Goal: Complete application form: Complete application form

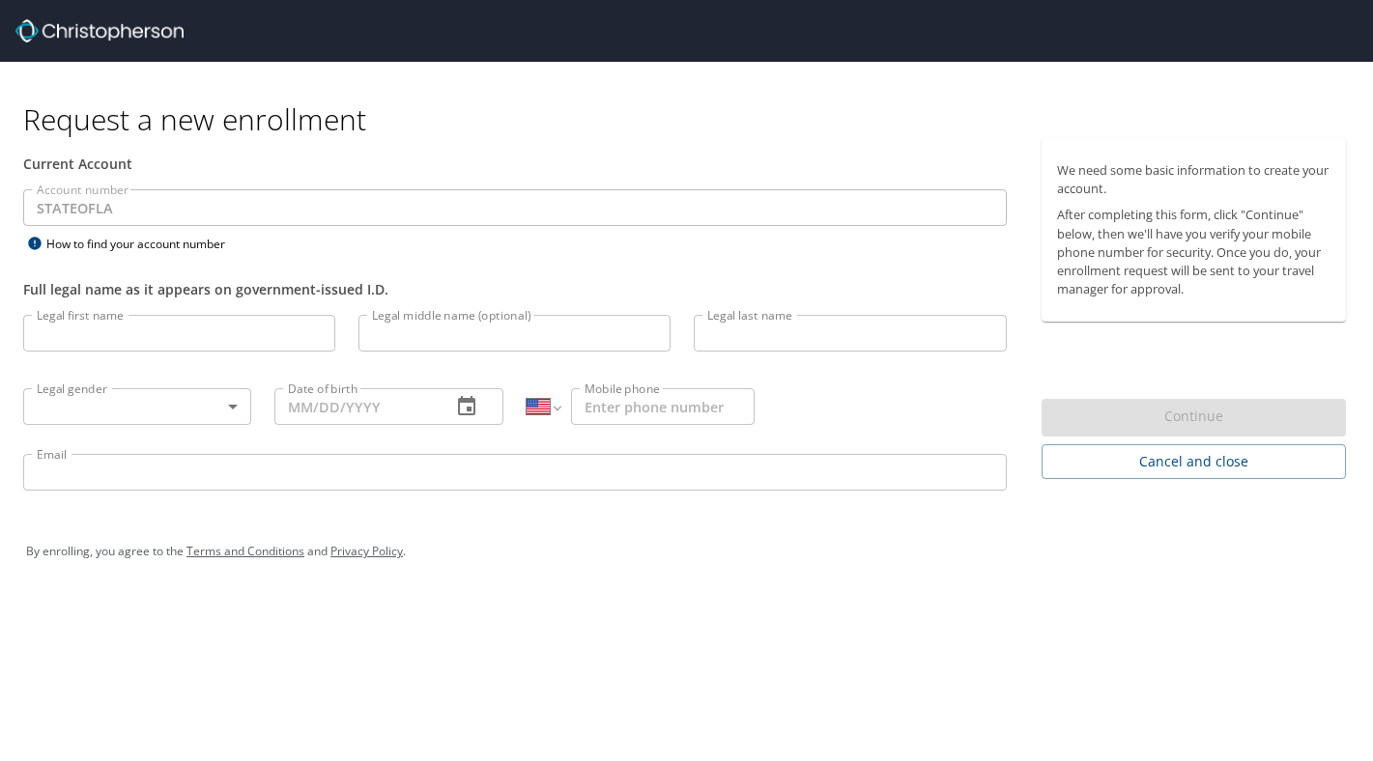
select select "US"
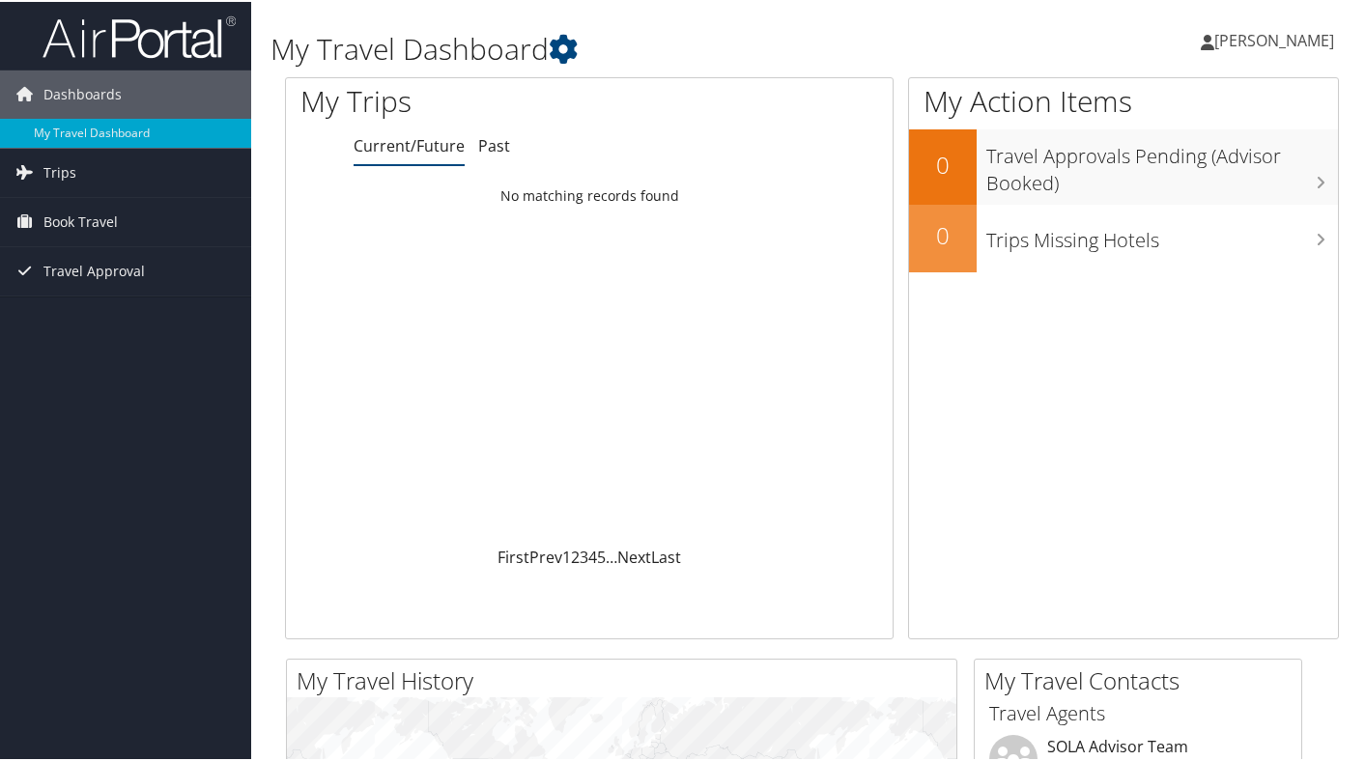
click at [1301, 37] on span "Erika Haviland" at bounding box center [1275, 38] width 120 height 21
click at [1265, 180] on link "View Travel Profile" at bounding box center [1222, 172] width 215 height 33
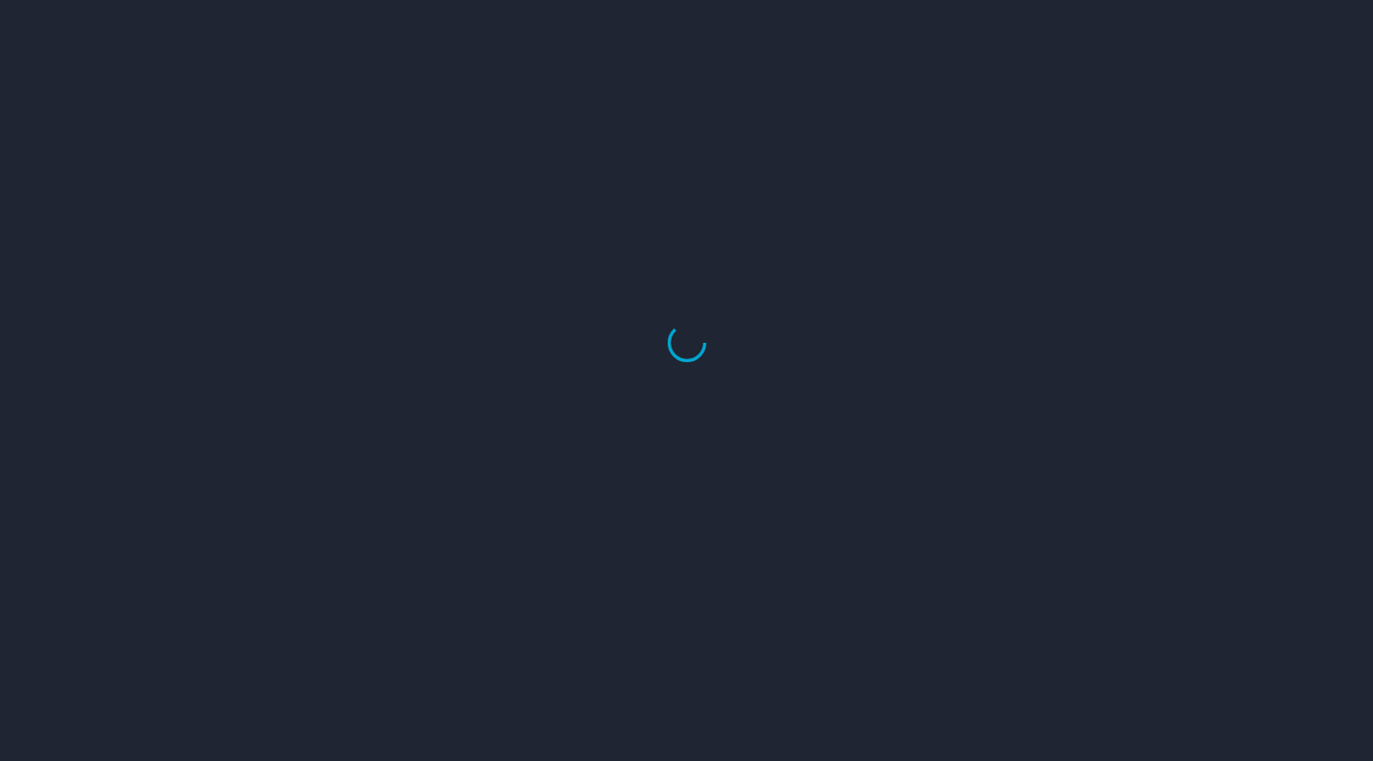
select select "US"
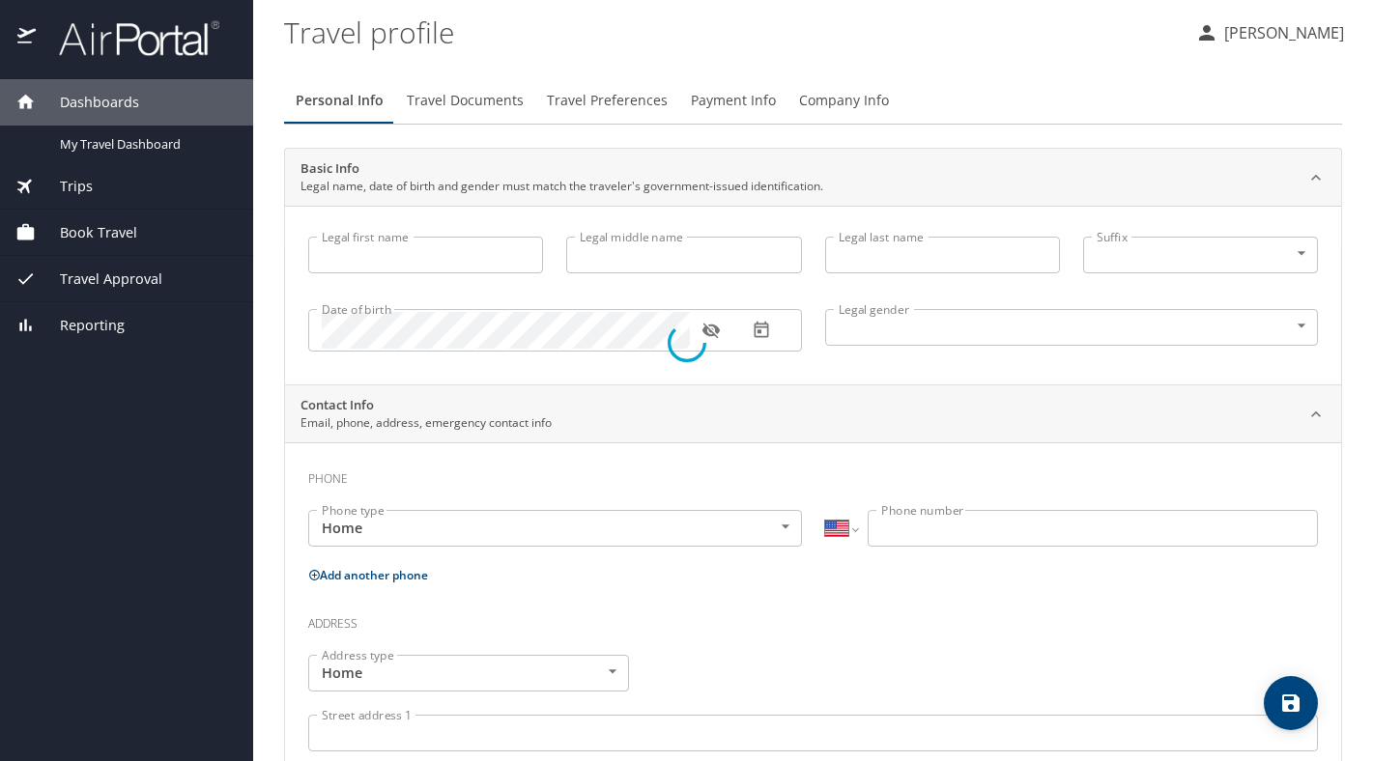
type input "Erika"
type input "Marie"
type input "[PERSON_NAME]"
type input "[DEMOGRAPHIC_DATA]"
select select "US"
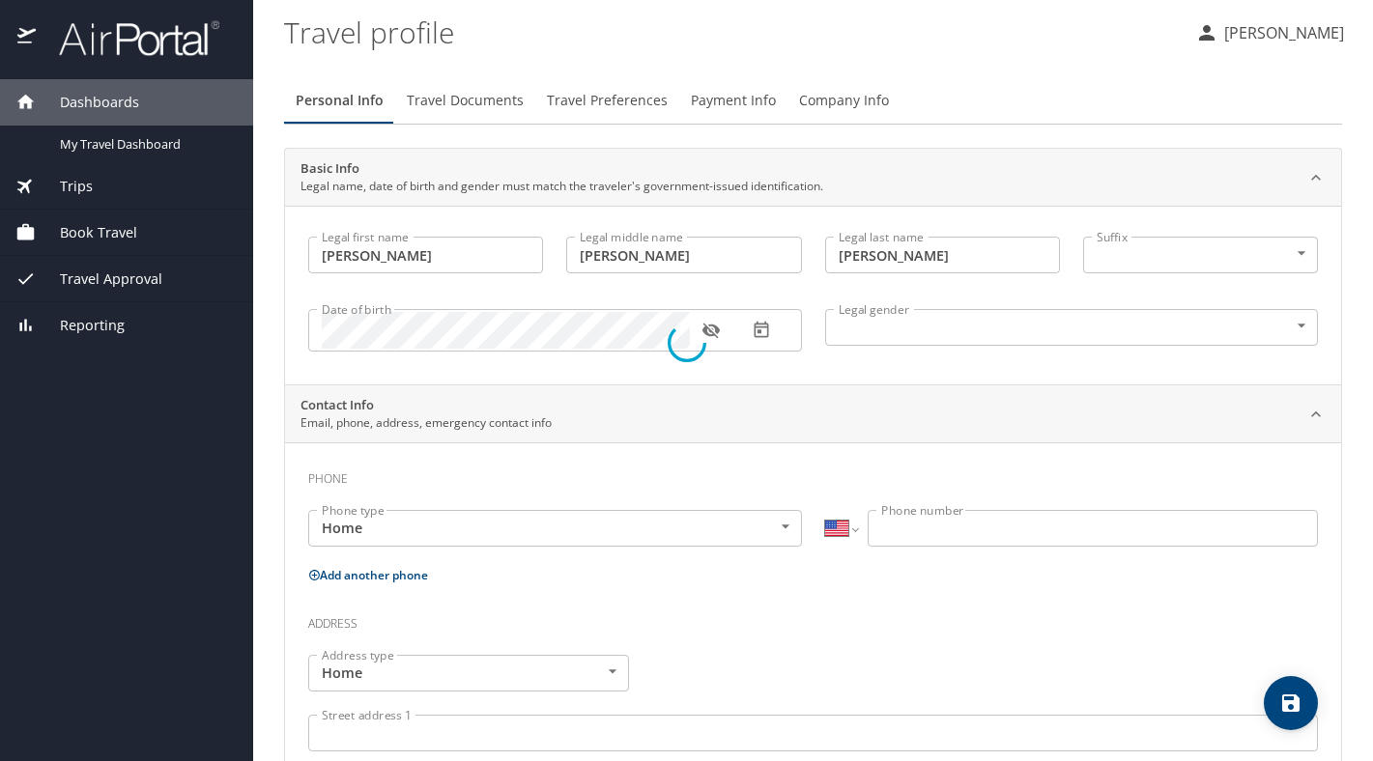
select select "US"
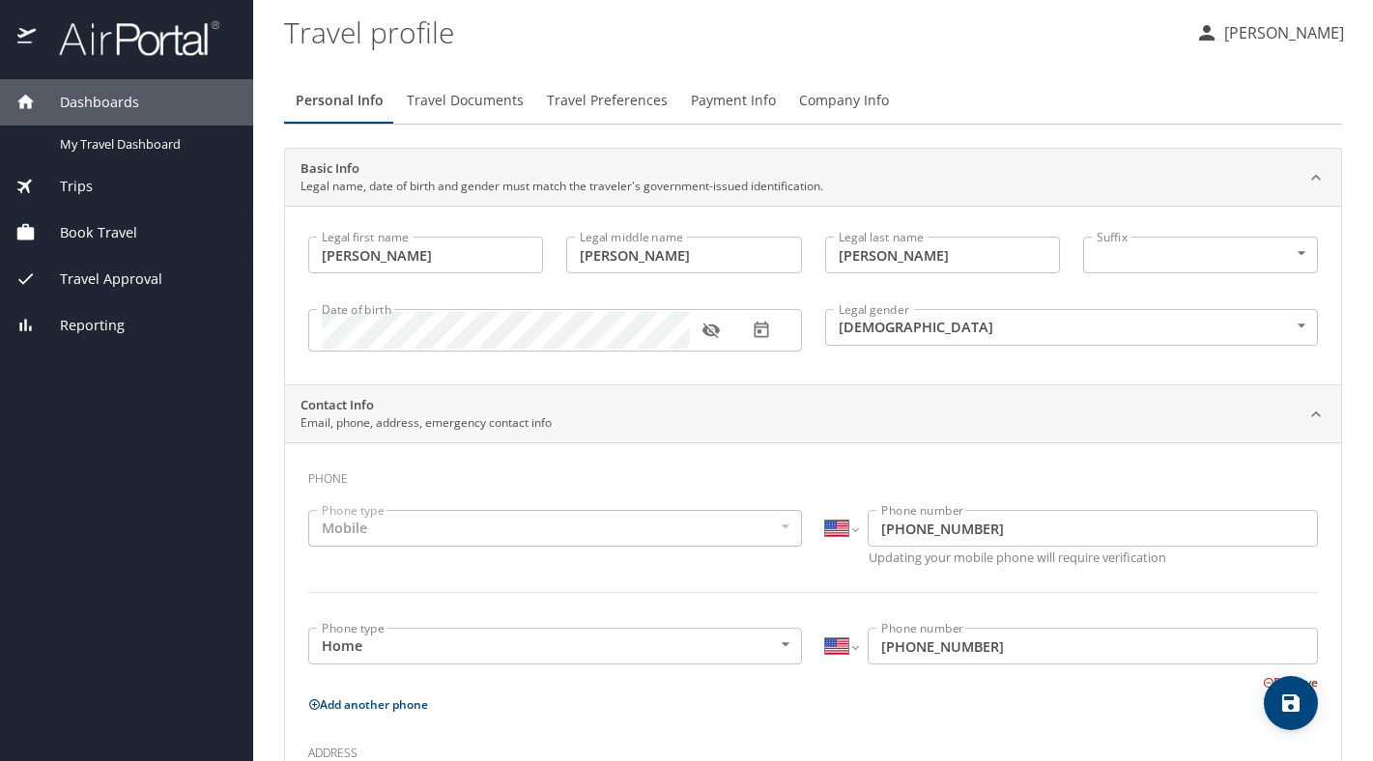
click at [488, 100] on span "Travel Documents" at bounding box center [465, 101] width 117 height 24
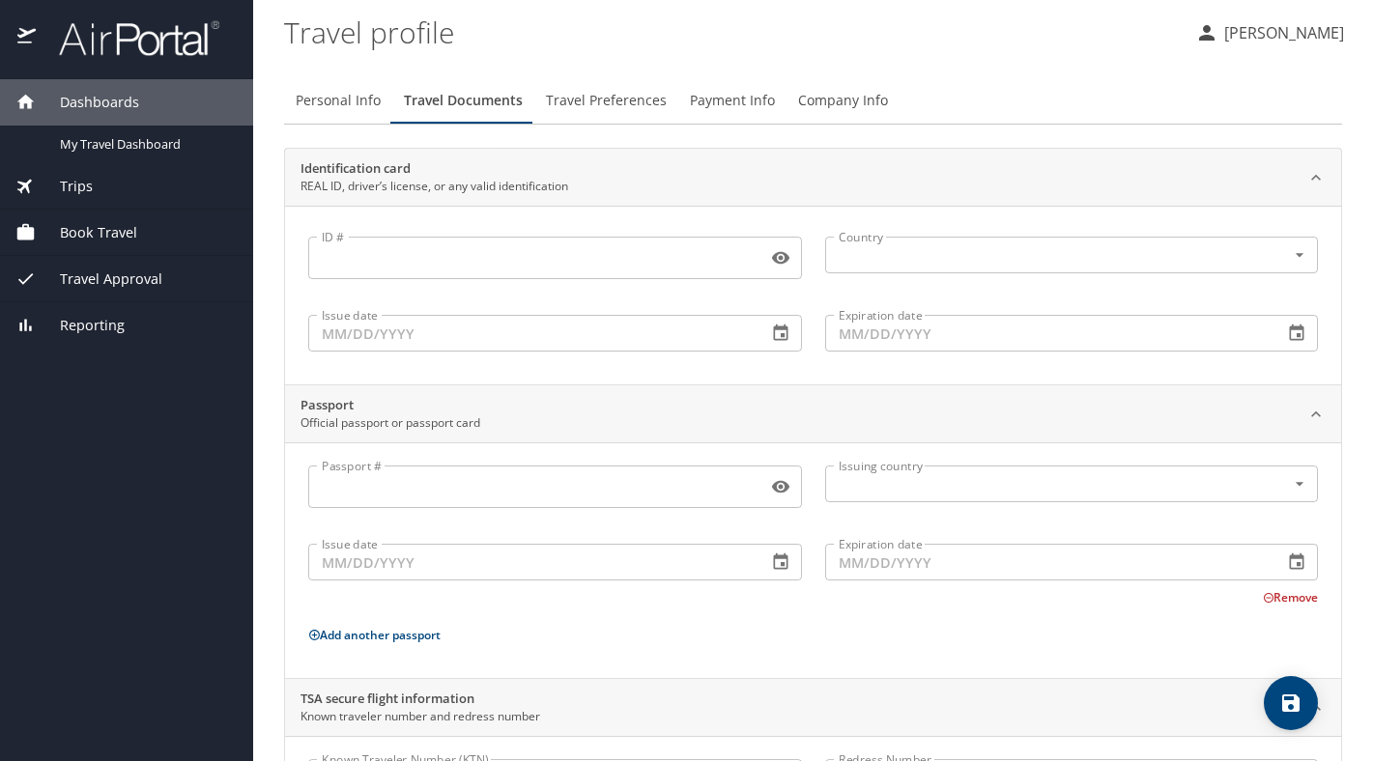
click at [615, 116] on button "Travel Preferences" at bounding box center [606, 100] width 144 height 46
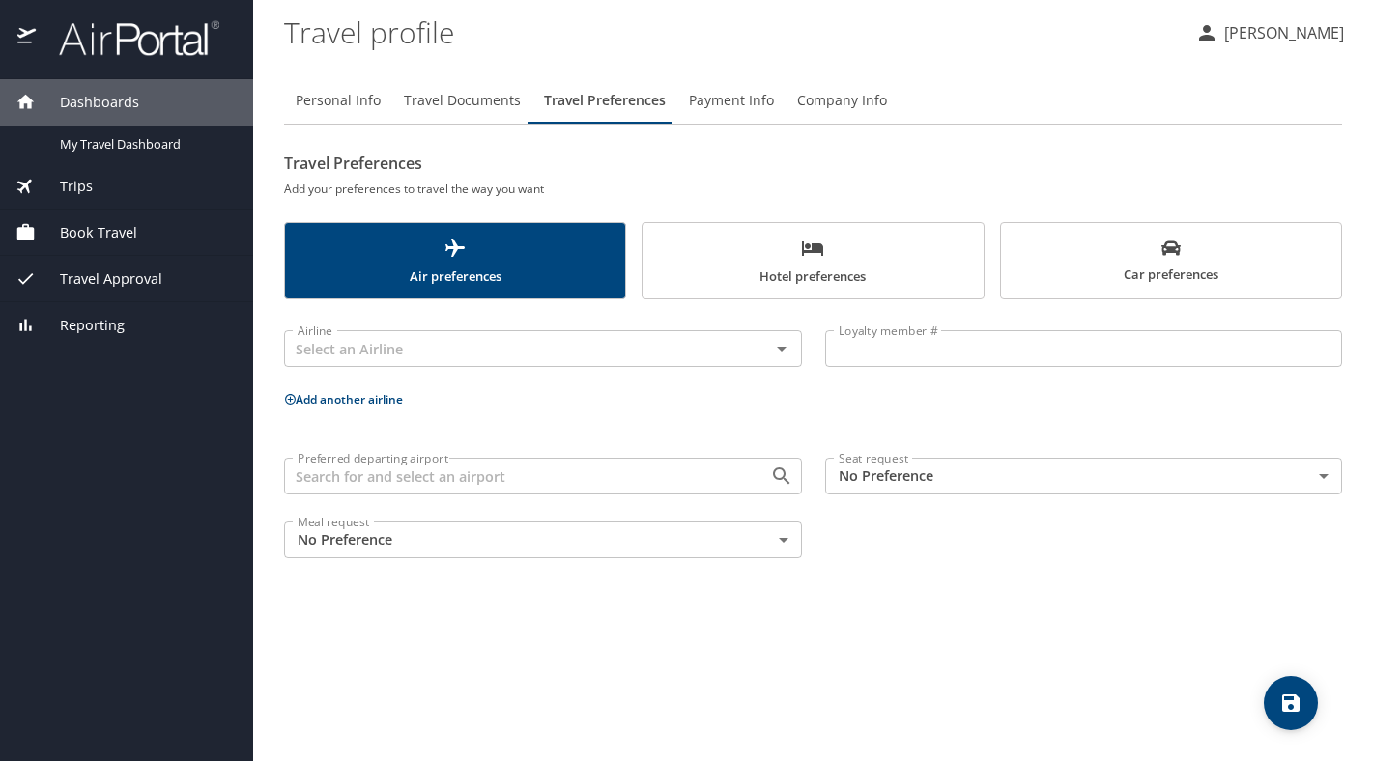
click at [750, 103] on span "Payment Info" at bounding box center [731, 101] width 85 height 24
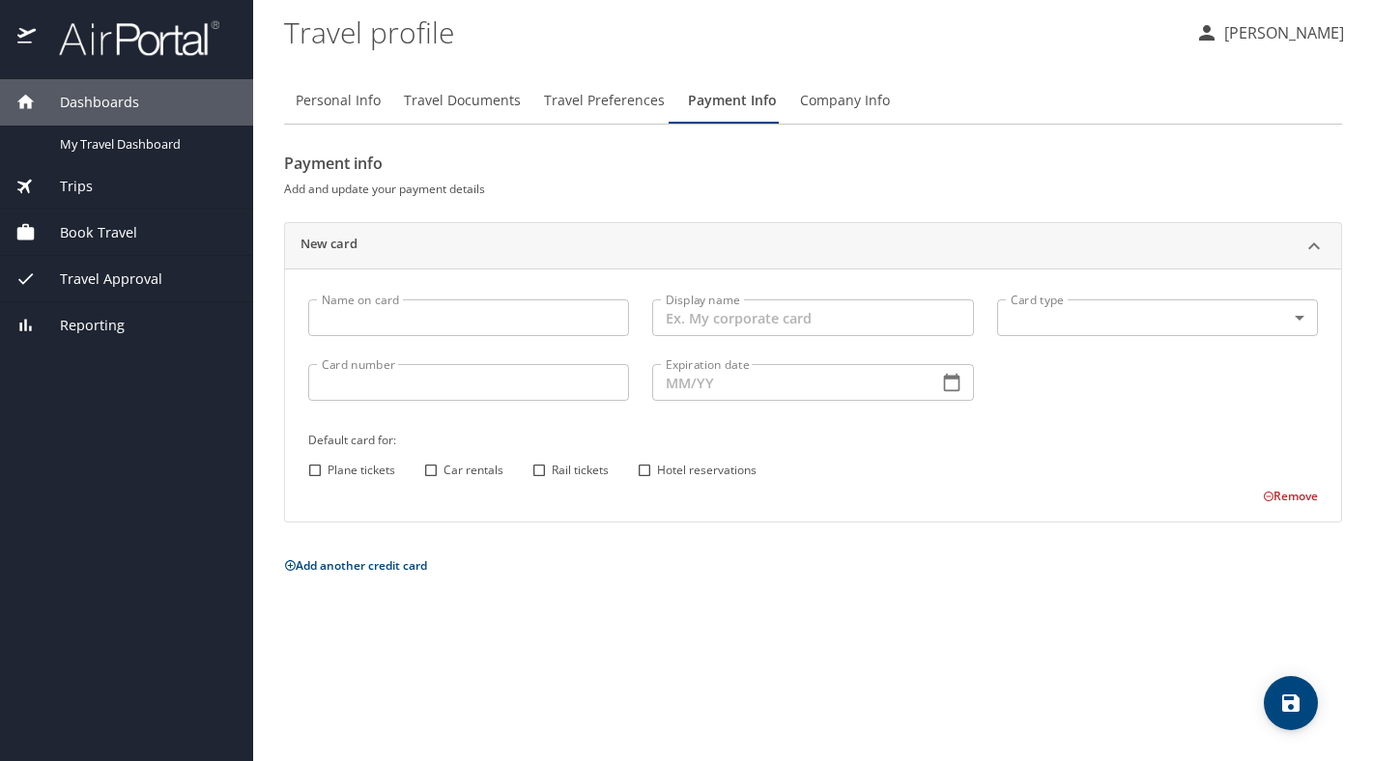
click at [827, 85] on button "Company Info" at bounding box center [845, 100] width 113 height 46
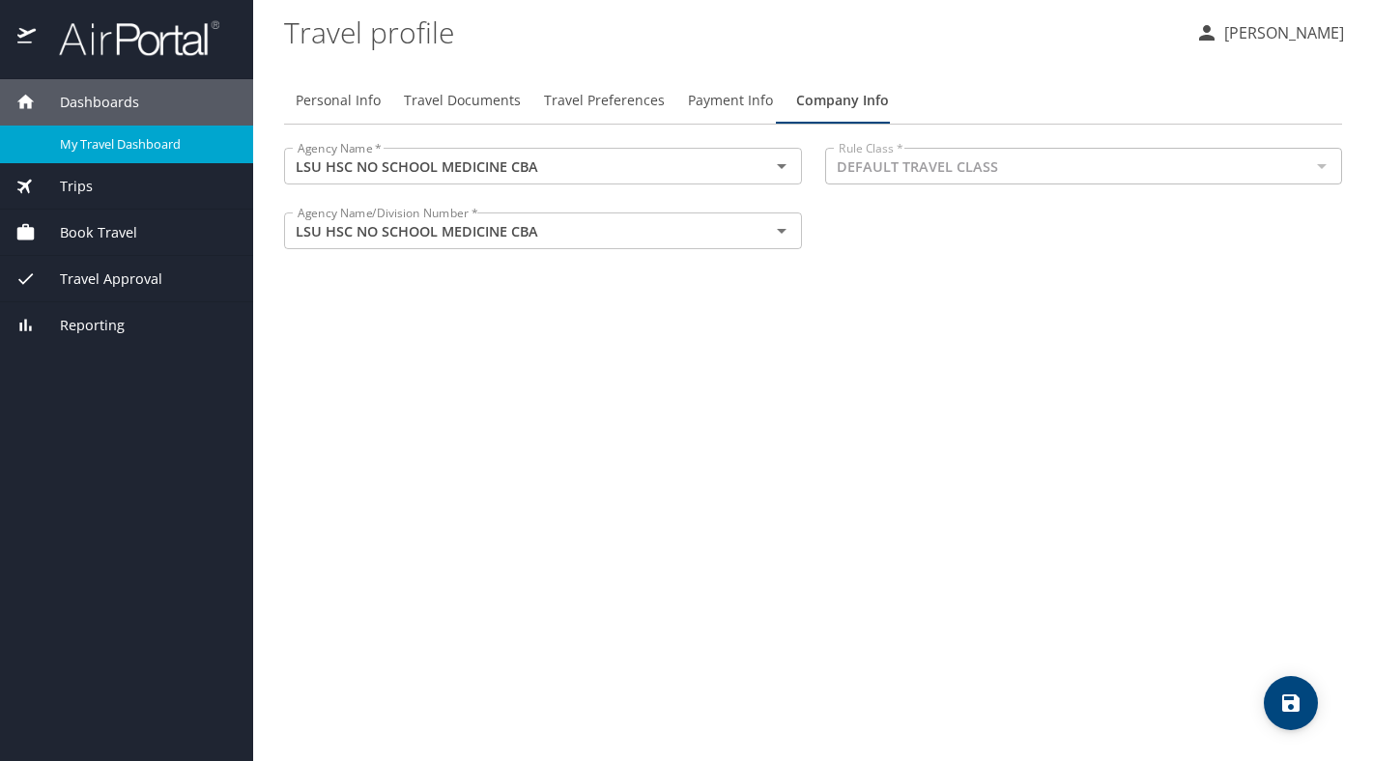
click at [142, 143] on span "My Travel Dashboard" at bounding box center [145, 144] width 170 height 18
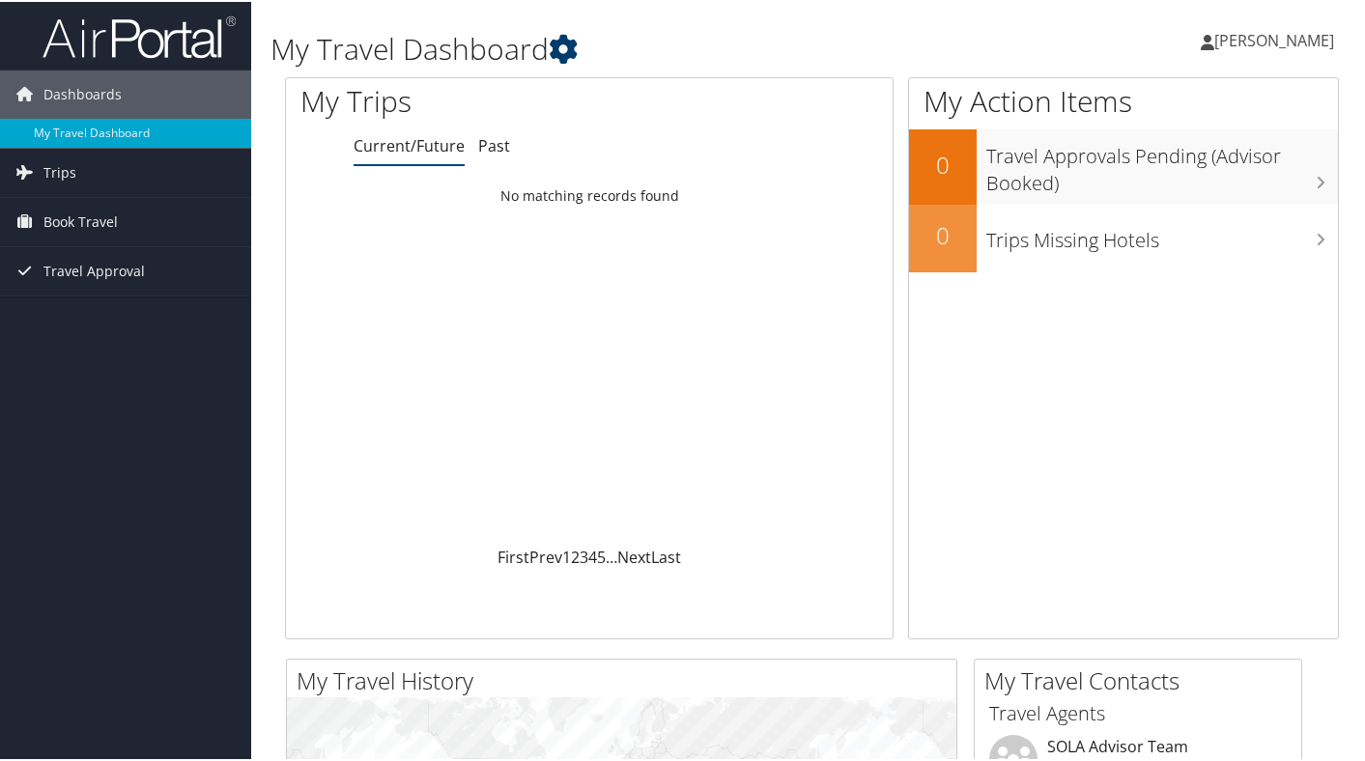
click at [571, 29] on link at bounding box center [563, 47] width 29 height 40
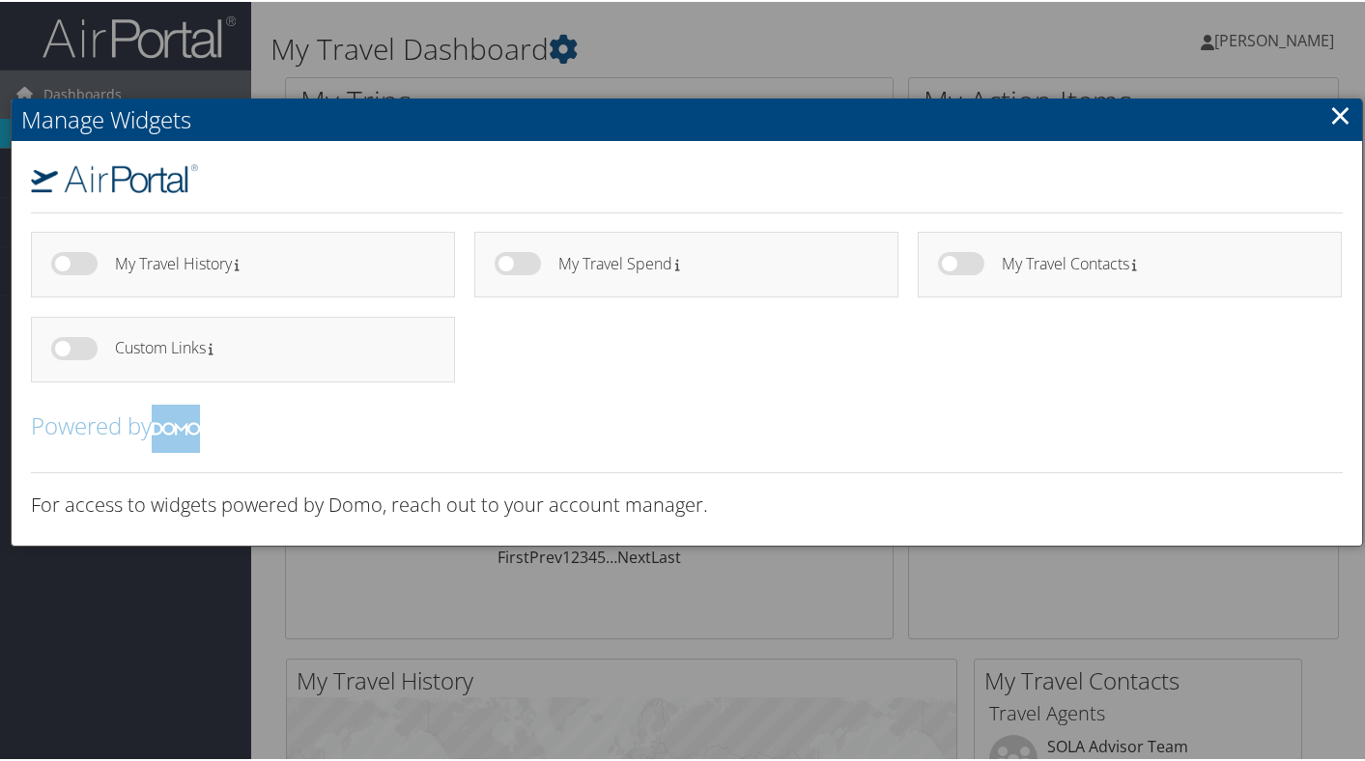
click at [1330, 129] on link "×" at bounding box center [1341, 113] width 22 height 39
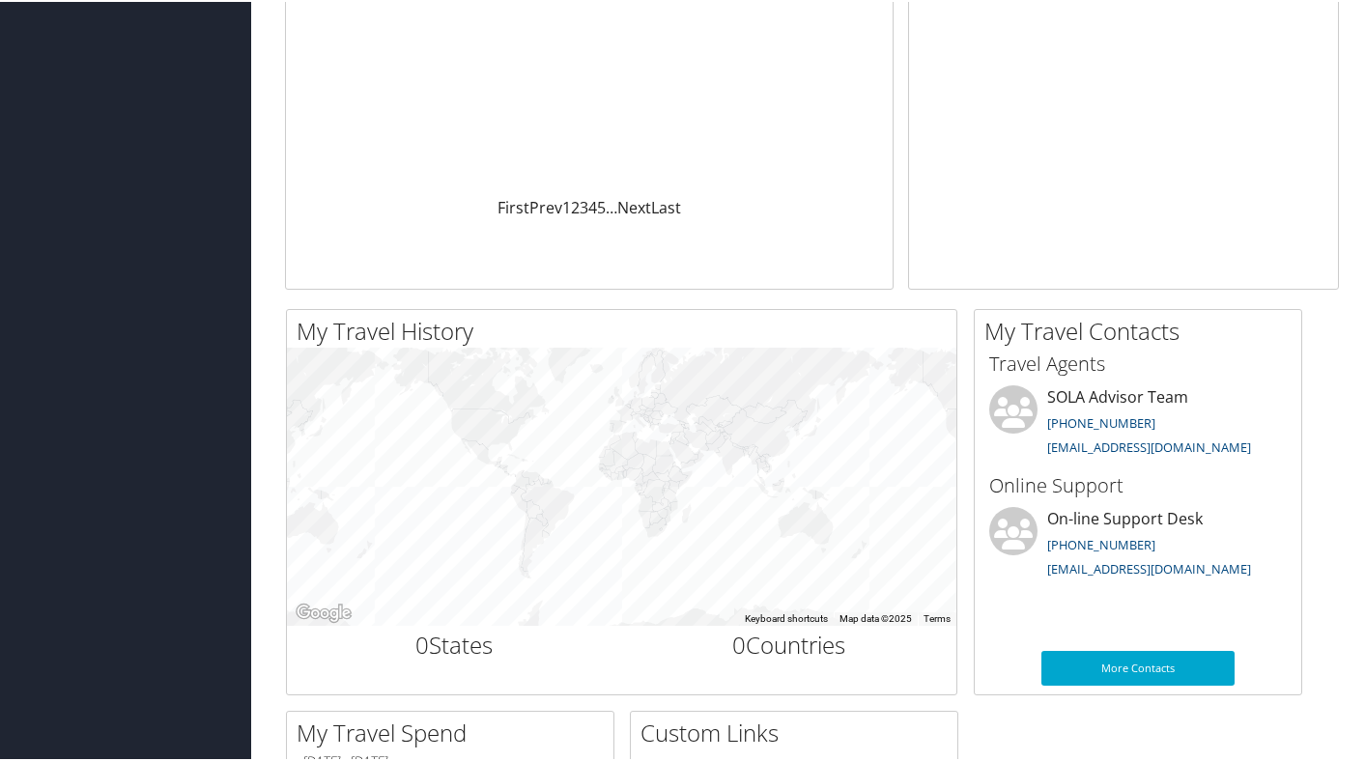
scroll to position [356, 0]
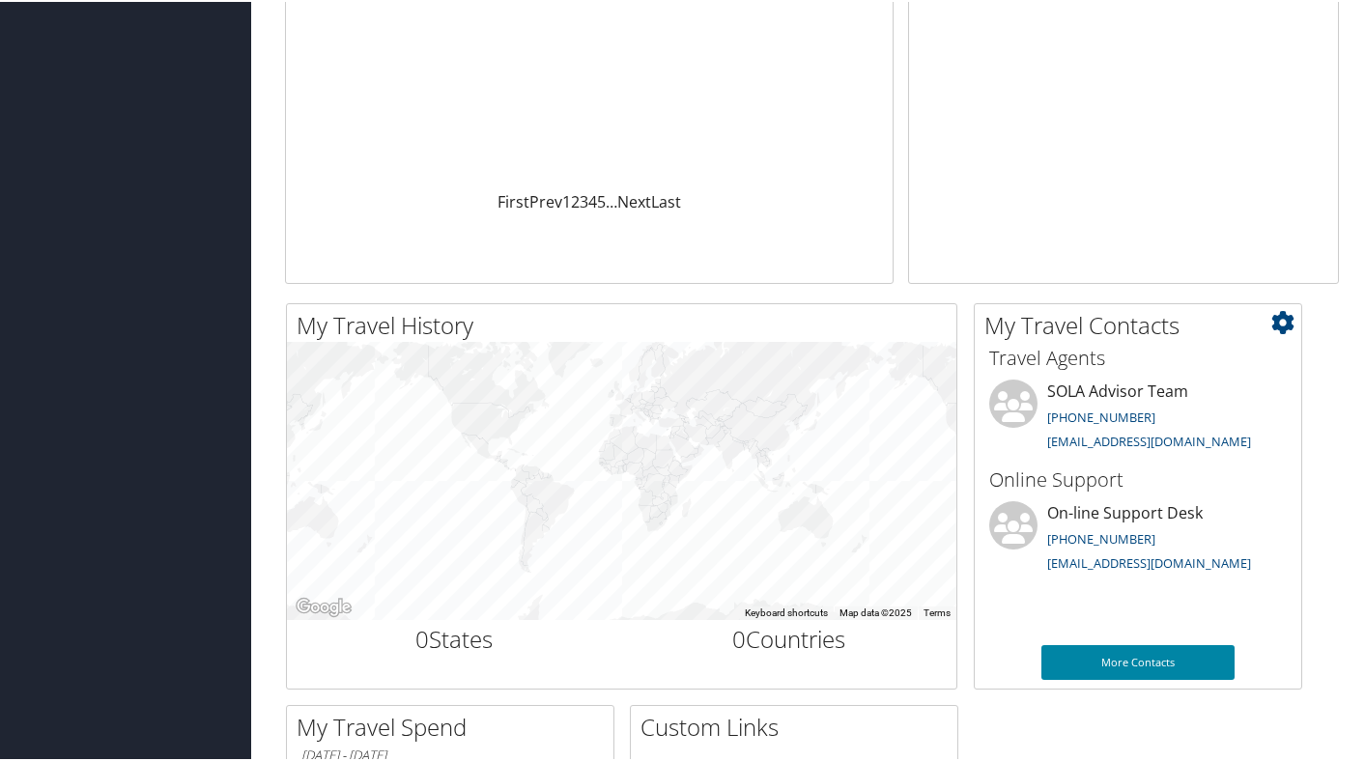
click at [1201, 661] on link "More Contacts" at bounding box center [1138, 661] width 193 height 35
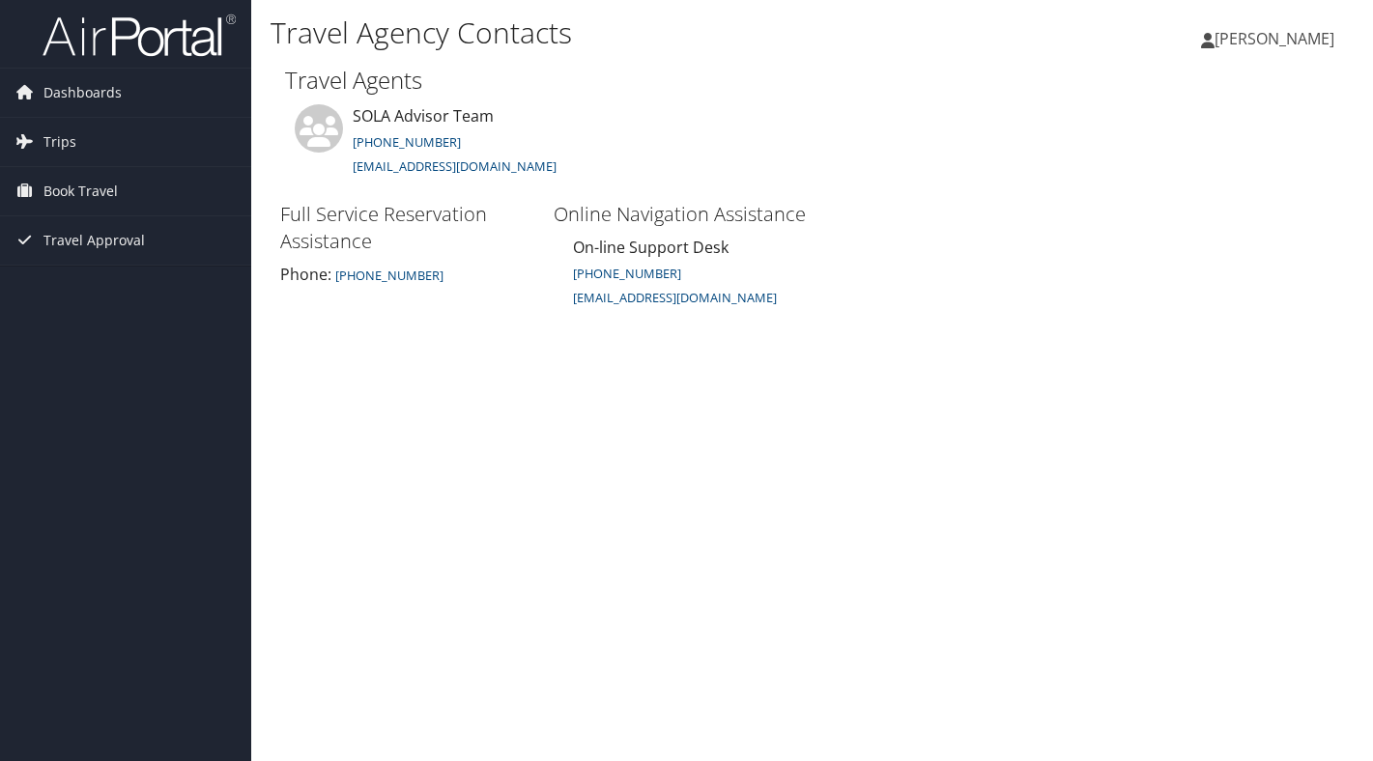
click at [1282, 33] on span "[PERSON_NAME]" at bounding box center [1275, 38] width 120 height 21
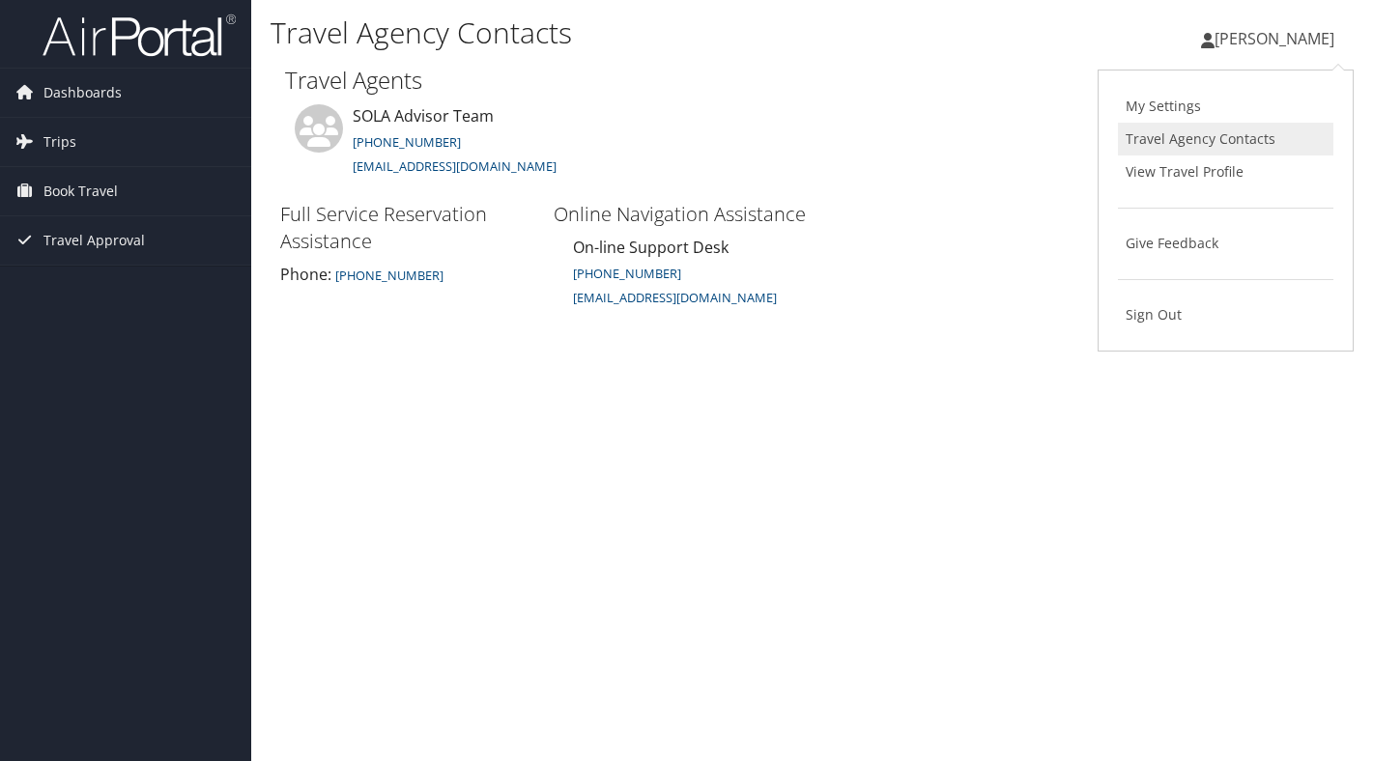
click at [1280, 141] on link "Travel Agency Contacts" at bounding box center [1225, 139] width 215 height 33
click at [1270, 172] on link "View Travel Profile" at bounding box center [1225, 172] width 215 height 33
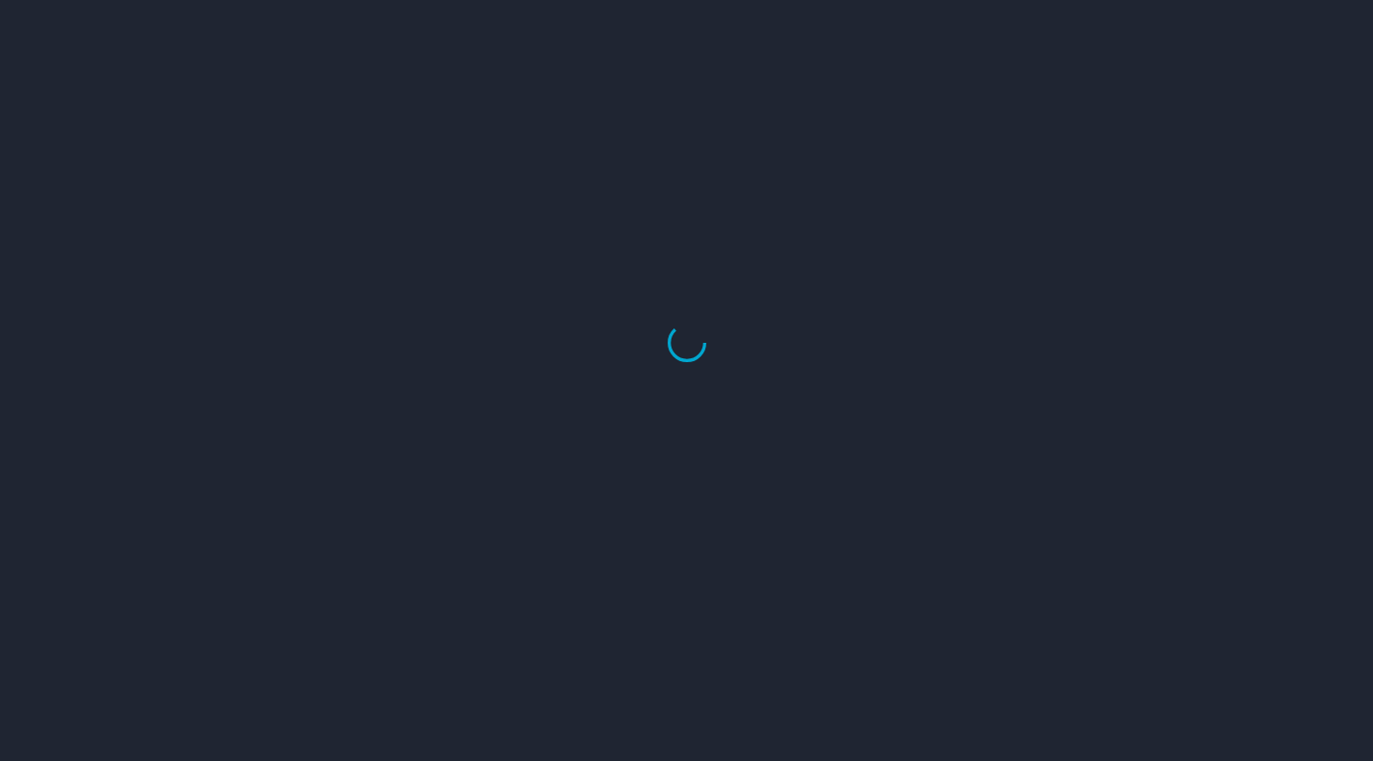
select select "US"
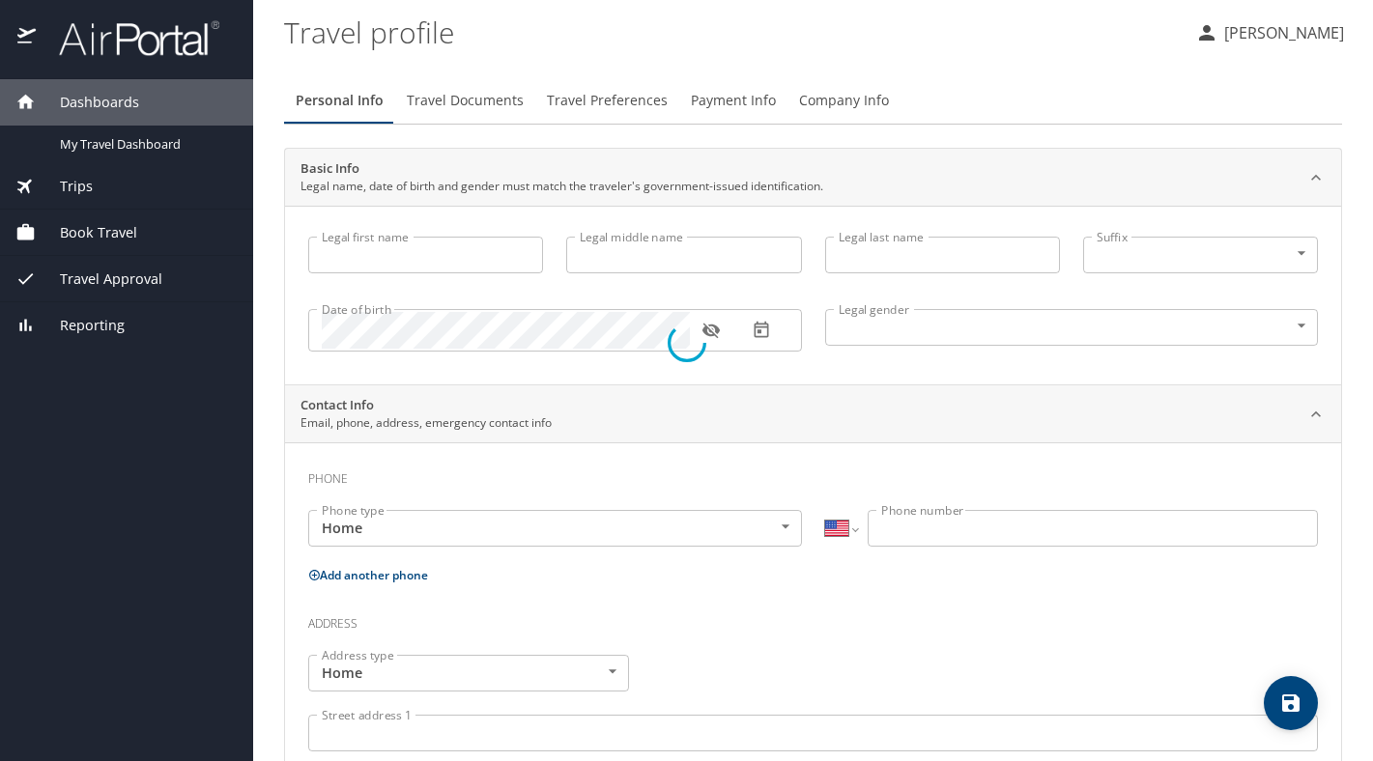
select select "US"
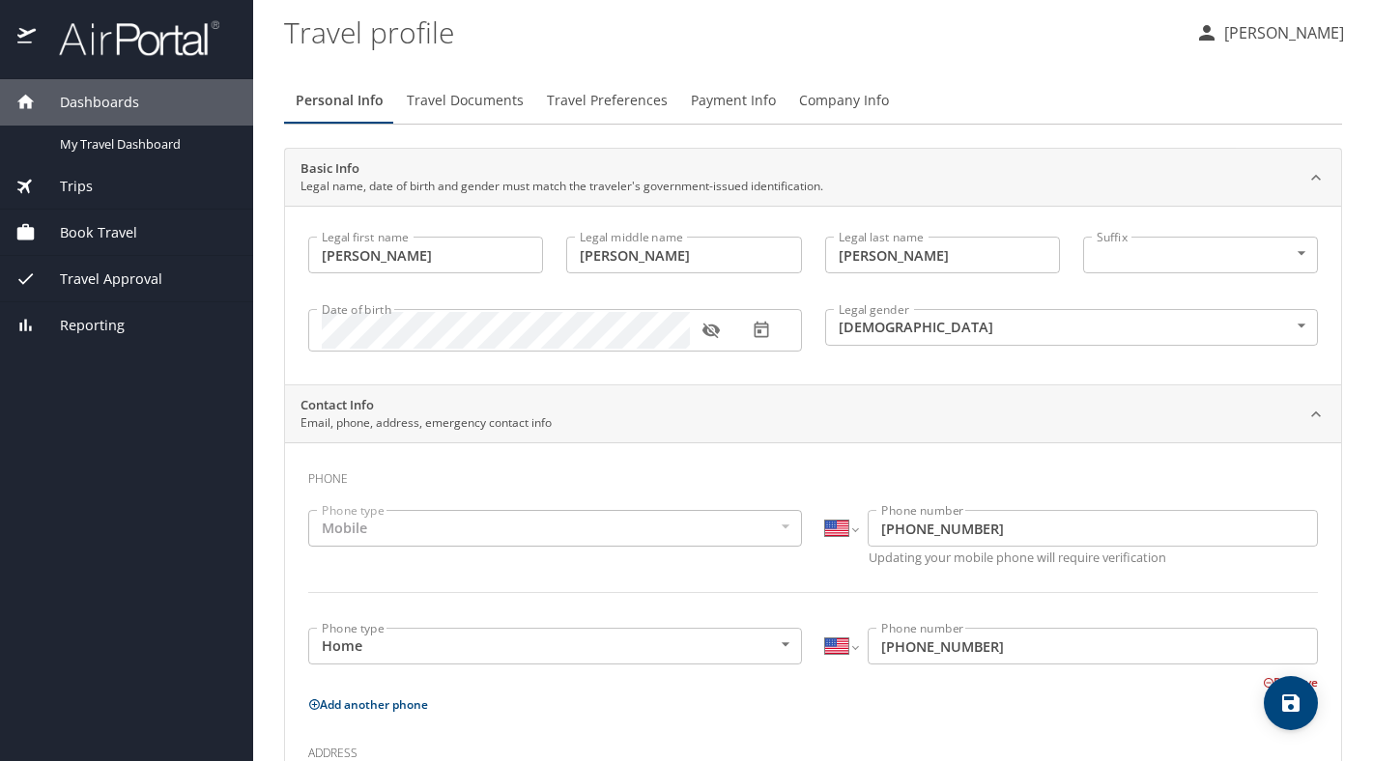
type input "[PERSON_NAME]"
type input "[DEMOGRAPHIC_DATA]"
click at [185, 177] on div "Trips" at bounding box center [126, 186] width 222 height 21
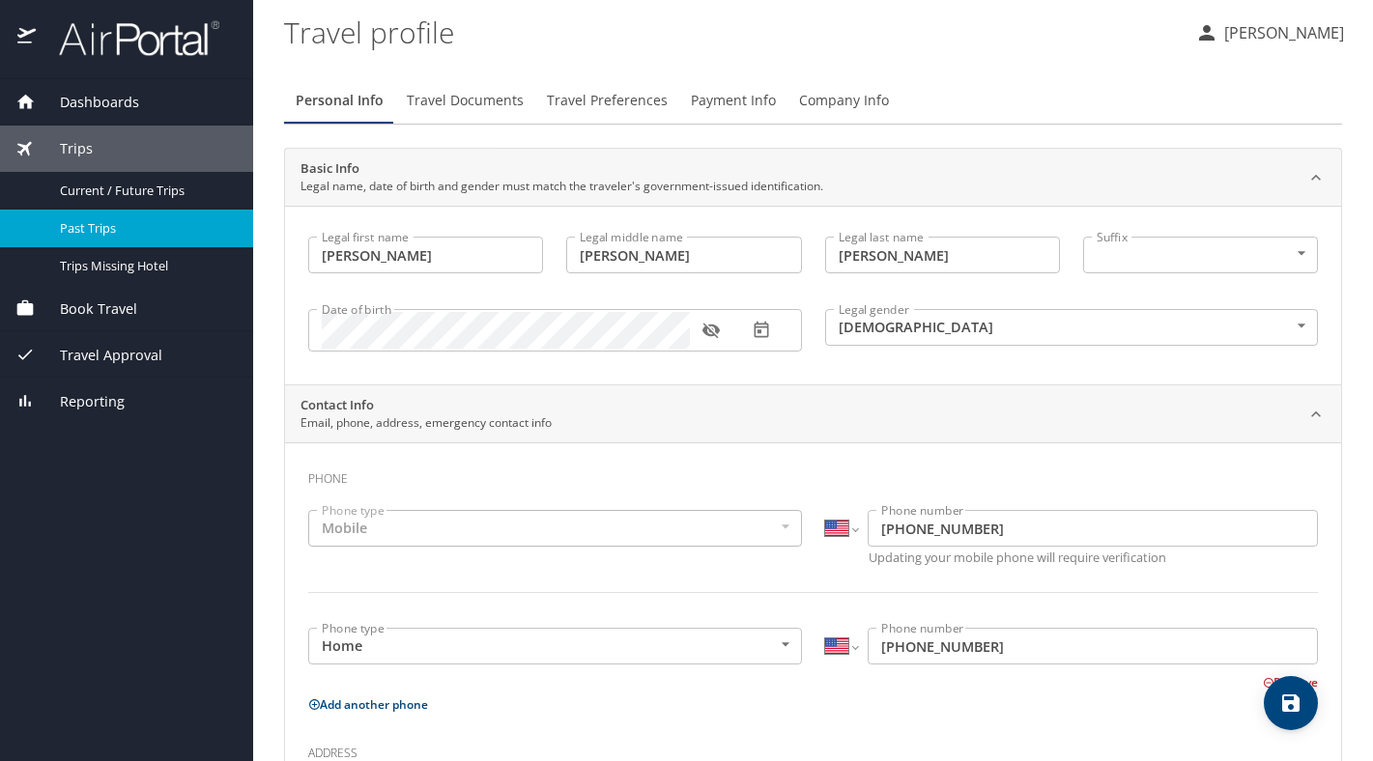
click at [179, 227] on span "Past Trips" at bounding box center [145, 228] width 170 height 18
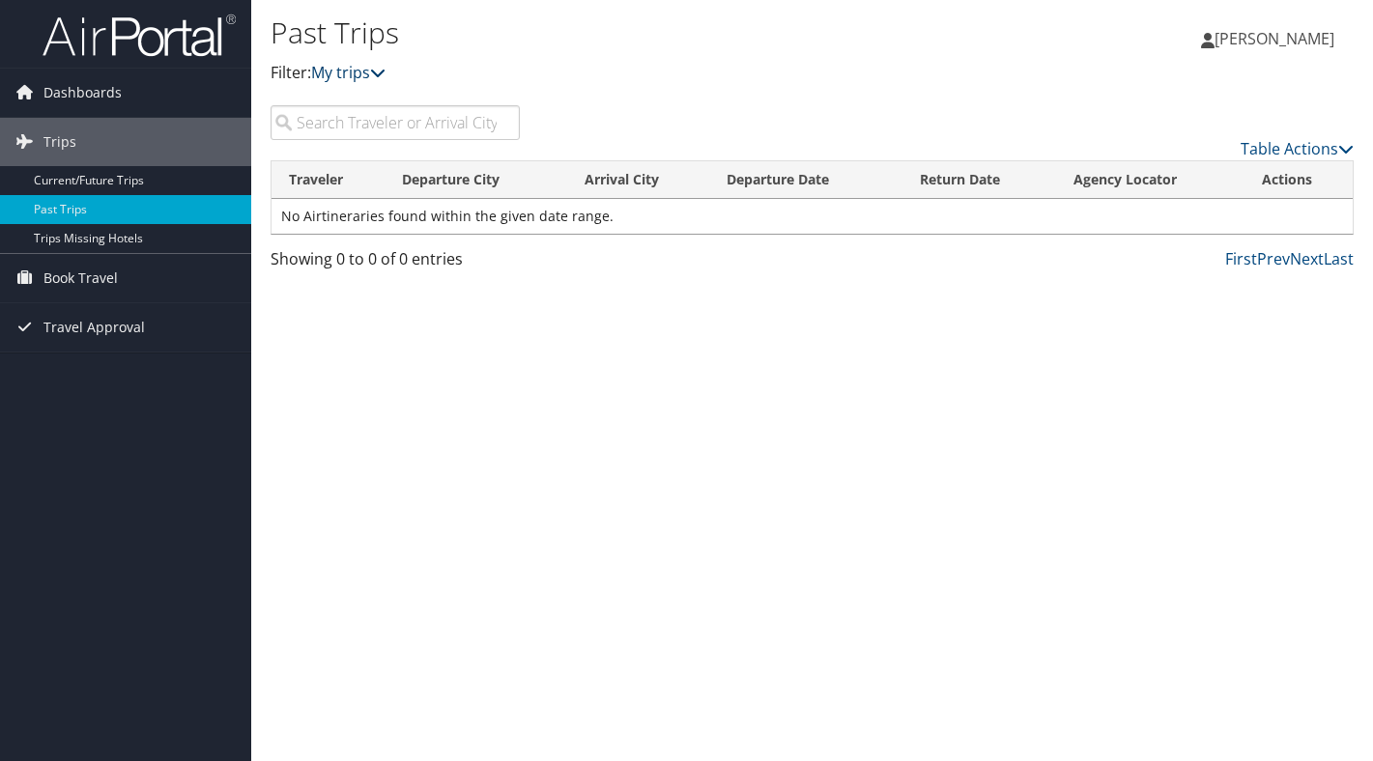
click at [358, 66] on link "My trips" at bounding box center [348, 72] width 74 height 21
click at [1313, 44] on span "[PERSON_NAME]" at bounding box center [1275, 38] width 120 height 21
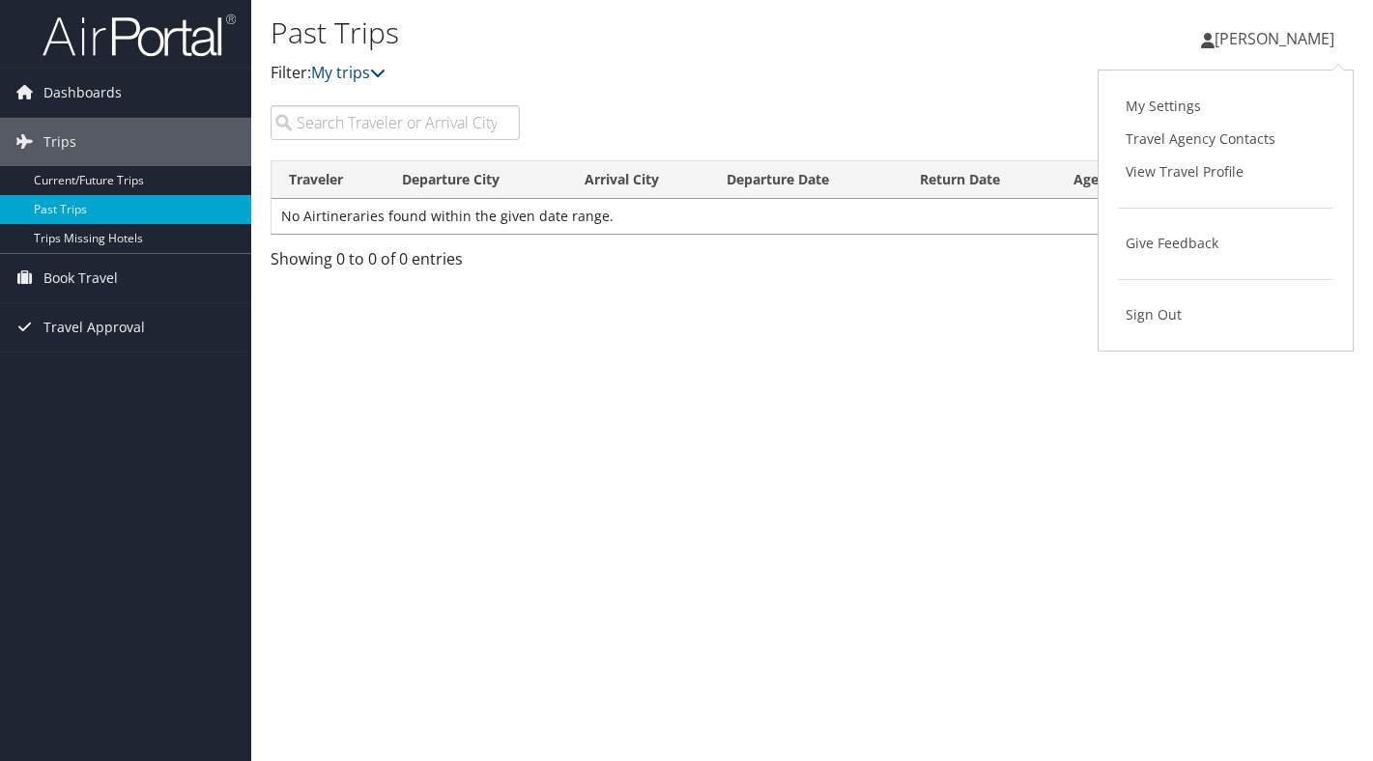
click at [1290, 34] on span "[PERSON_NAME]" at bounding box center [1275, 38] width 120 height 21
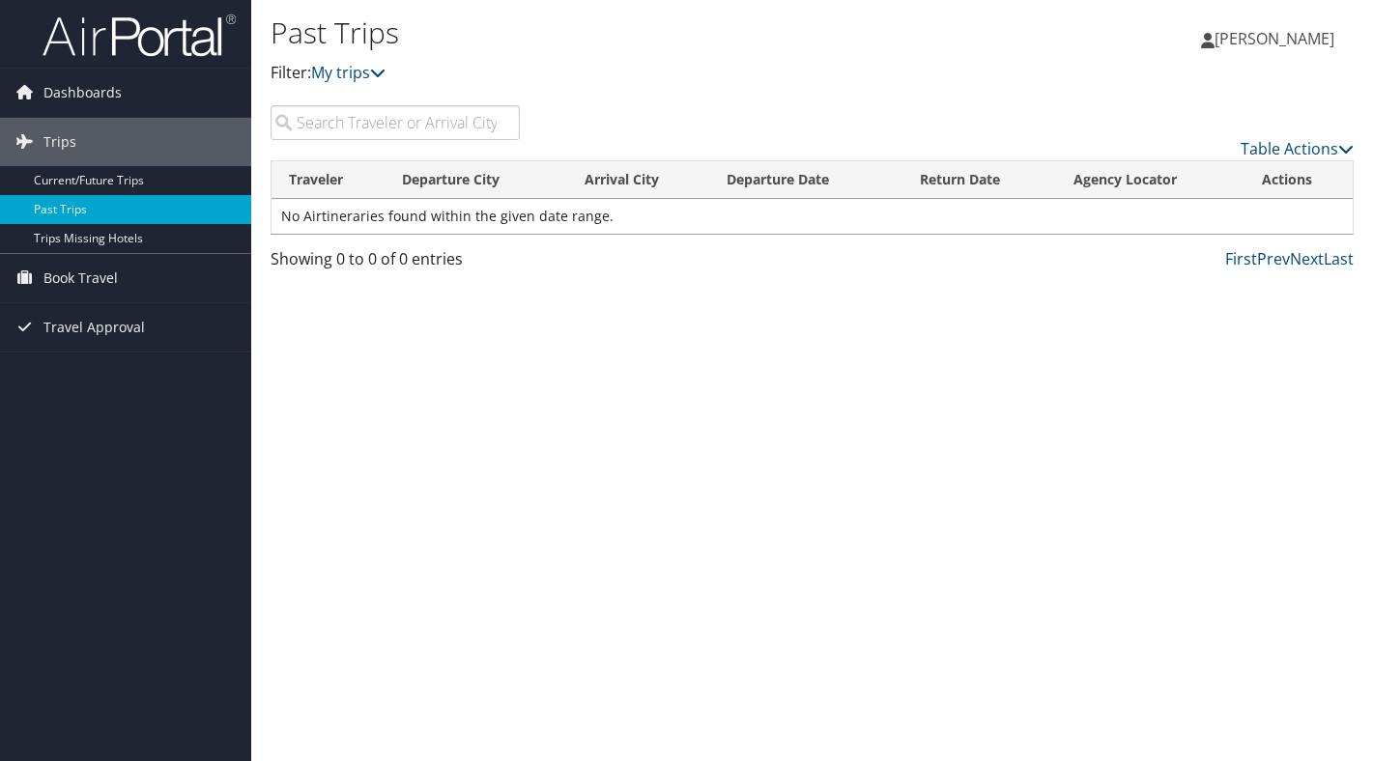
click at [1279, 33] on span "[PERSON_NAME]" at bounding box center [1275, 38] width 120 height 21
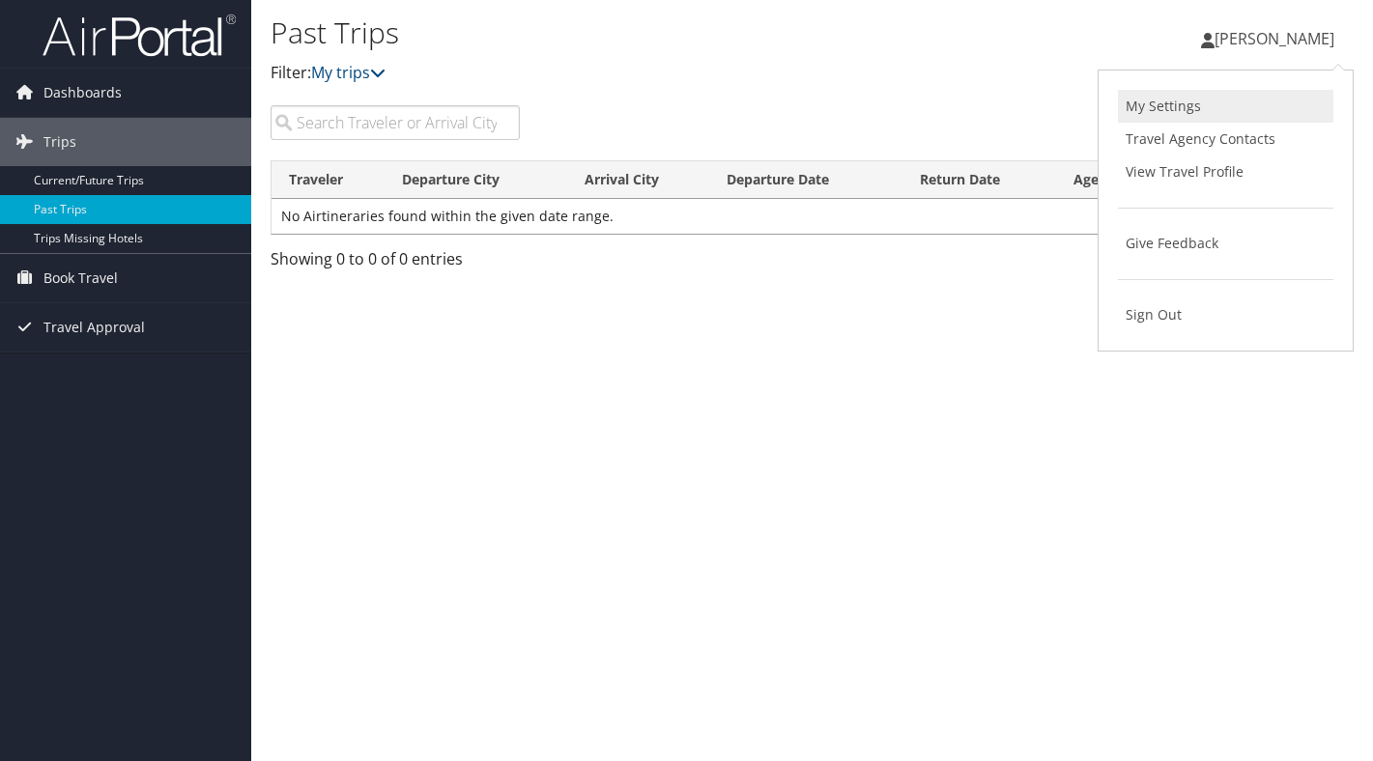
click at [1242, 108] on link "My Settings" at bounding box center [1225, 106] width 215 height 33
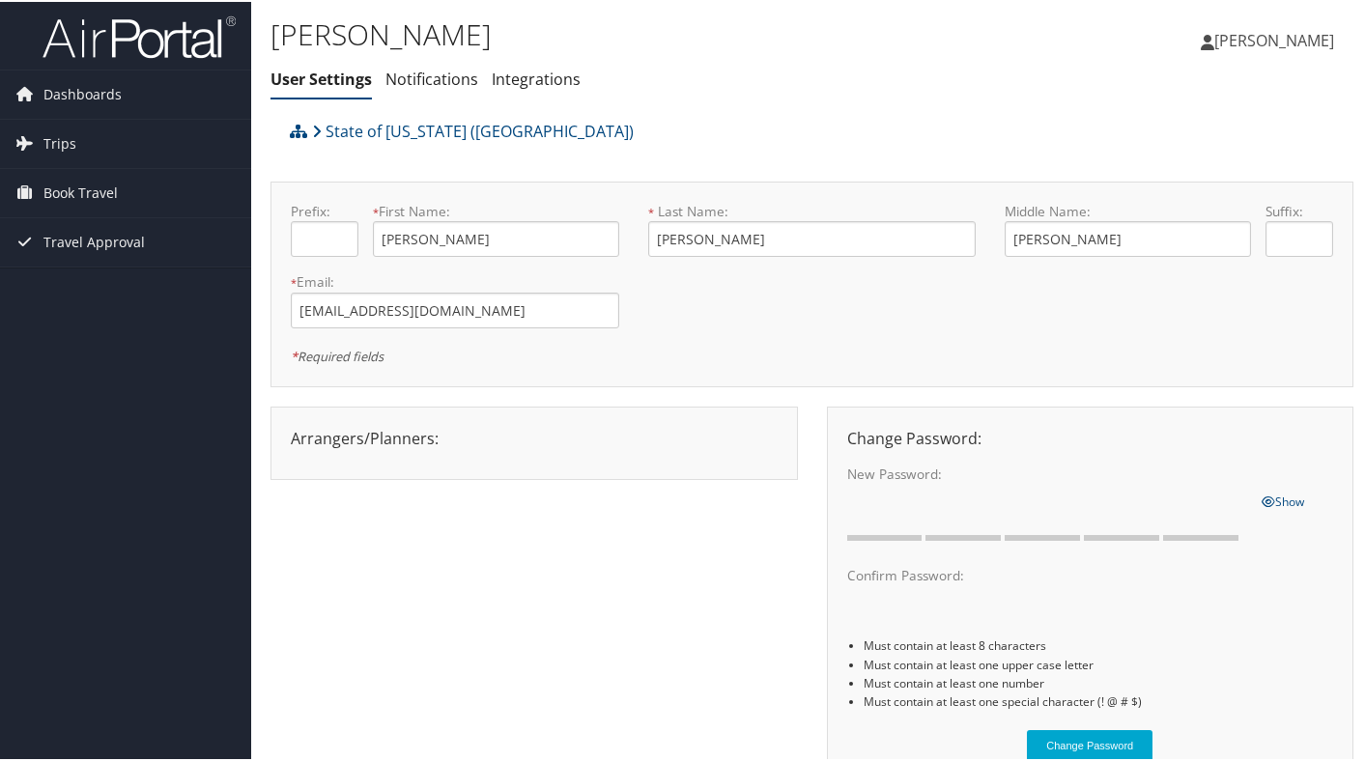
click at [1273, 33] on span "[PERSON_NAME]" at bounding box center [1275, 38] width 120 height 21
click at [1264, 159] on link "View Travel Profile" at bounding box center [1222, 172] width 215 height 33
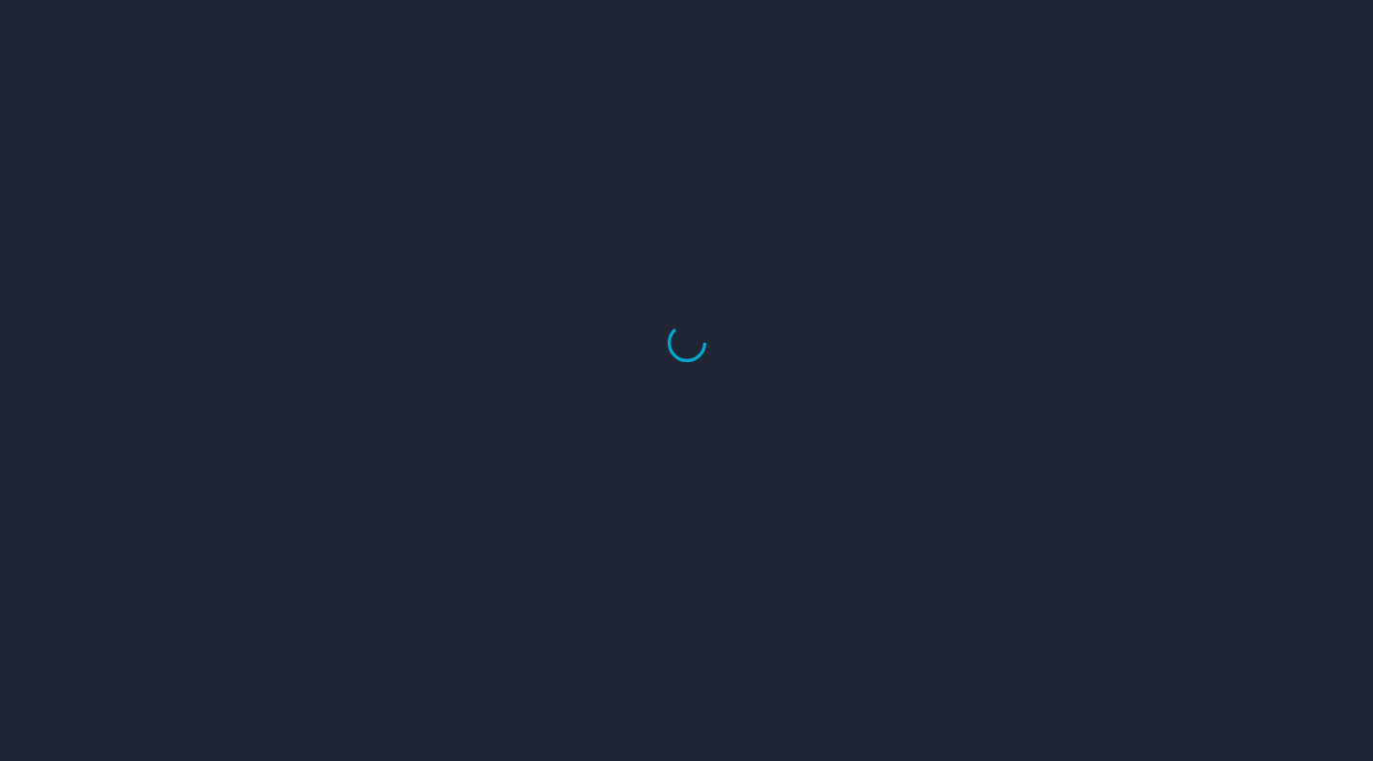
select select "US"
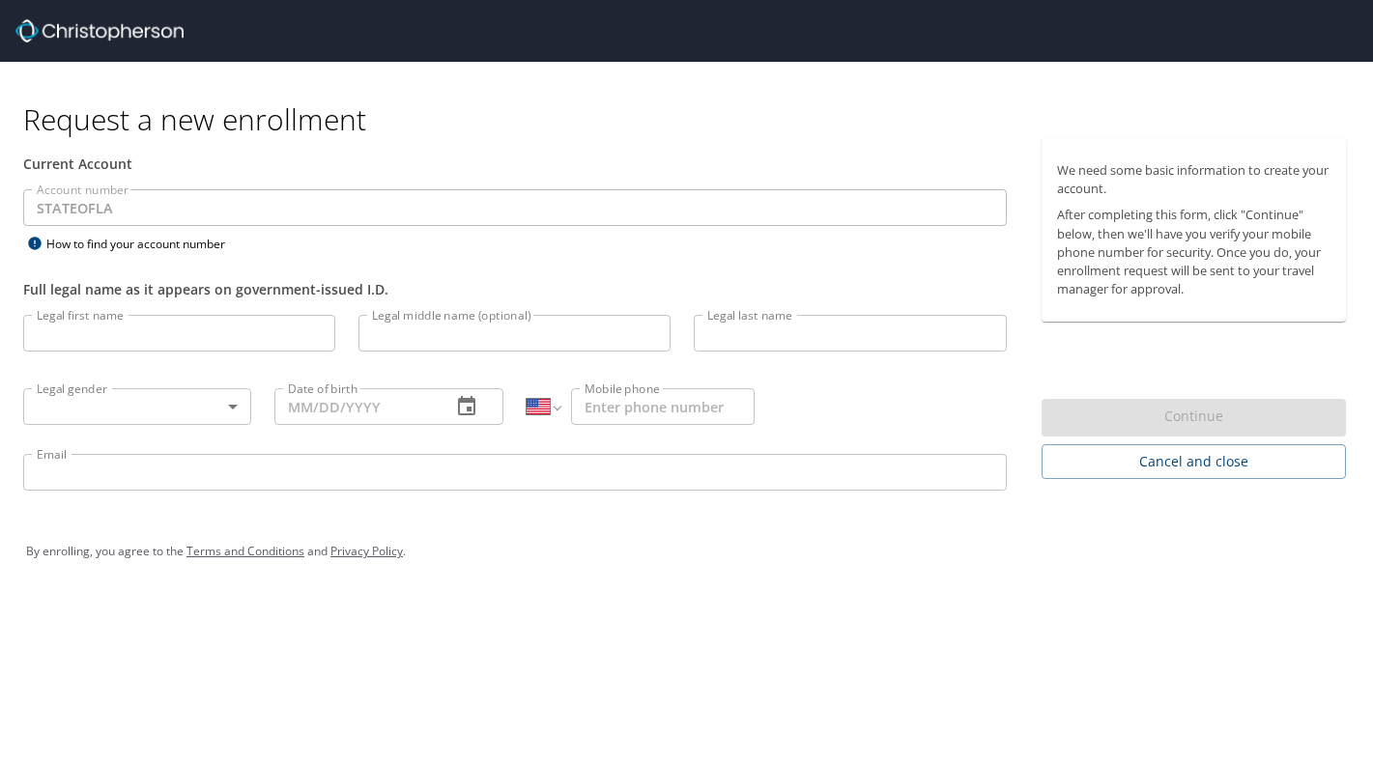
select select "US"
click at [203, 341] on input "Legal first name" at bounding box center [179, 333] width 312 height 37
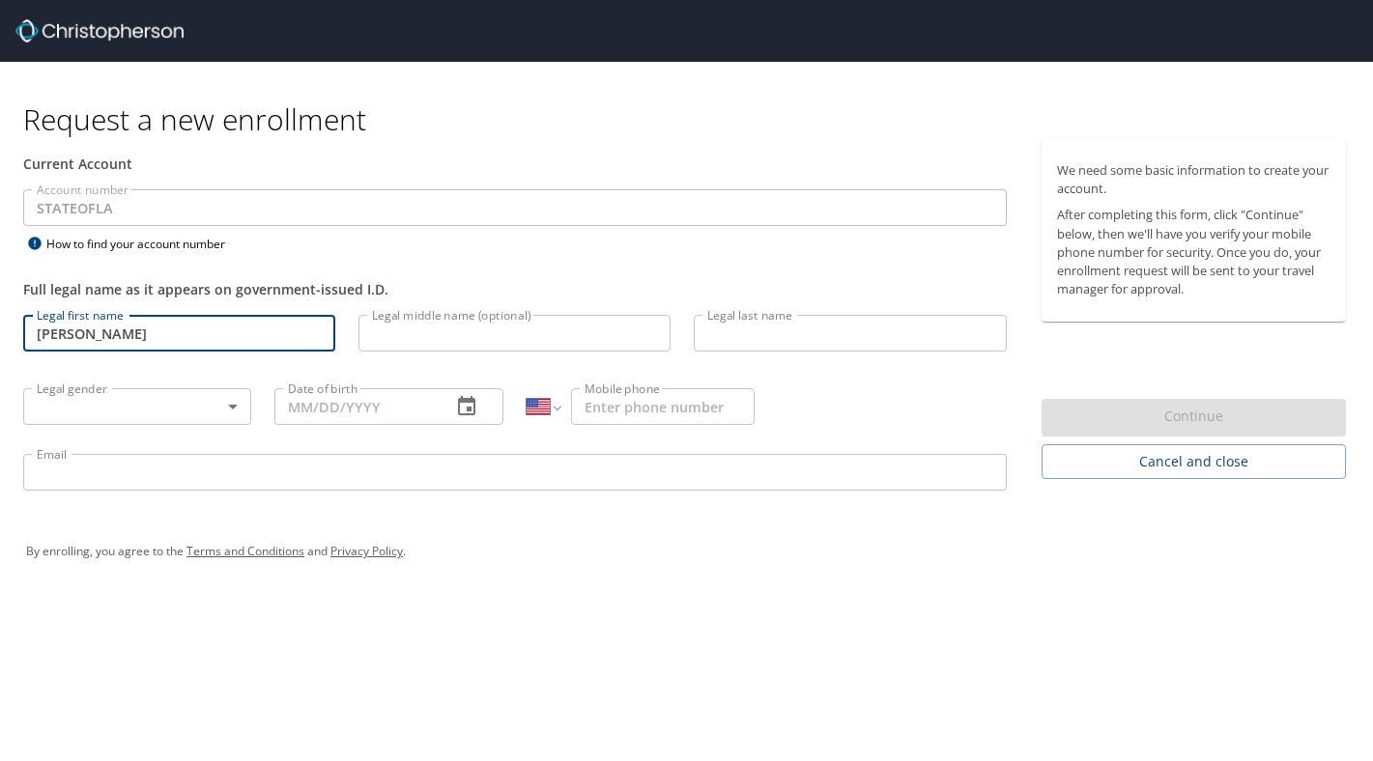
type input "[PERSON_NAME]"
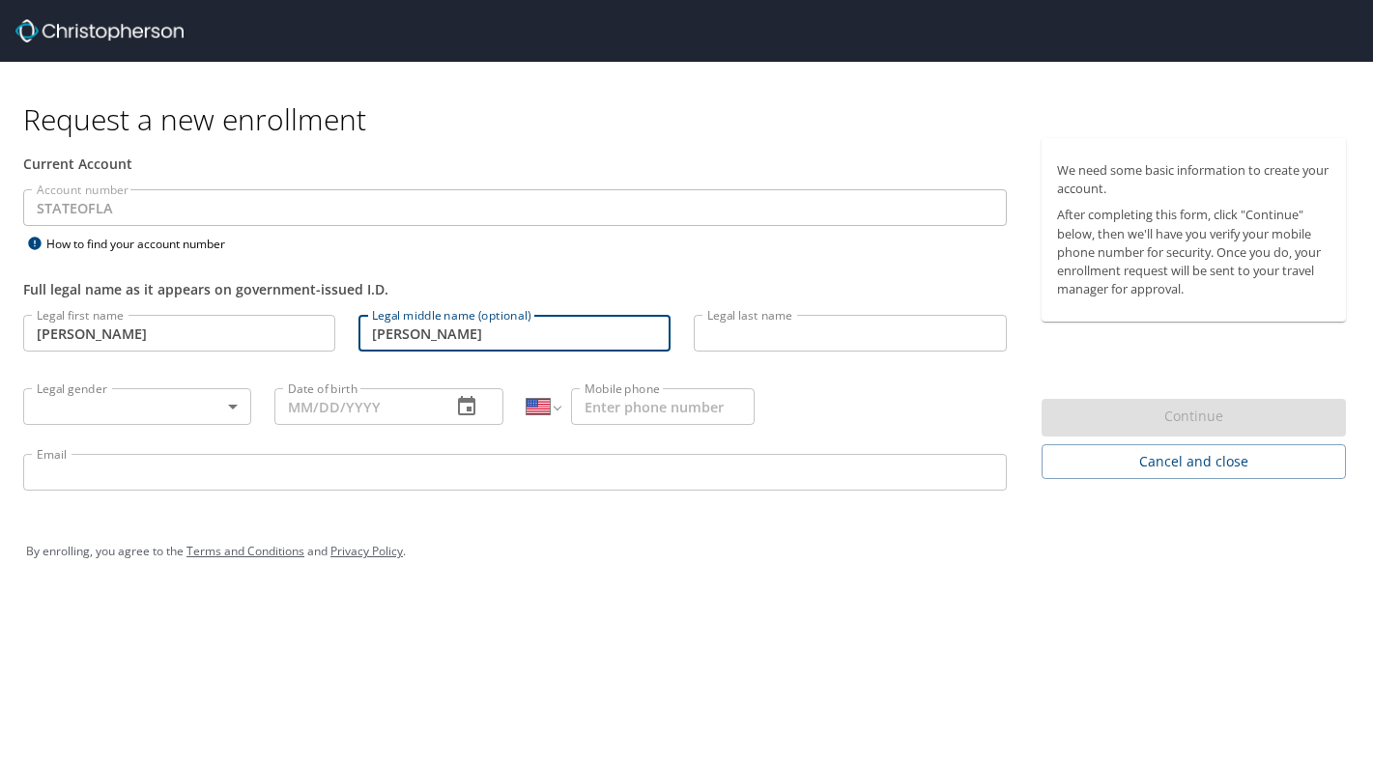
type input "[PERSON_NAME]"
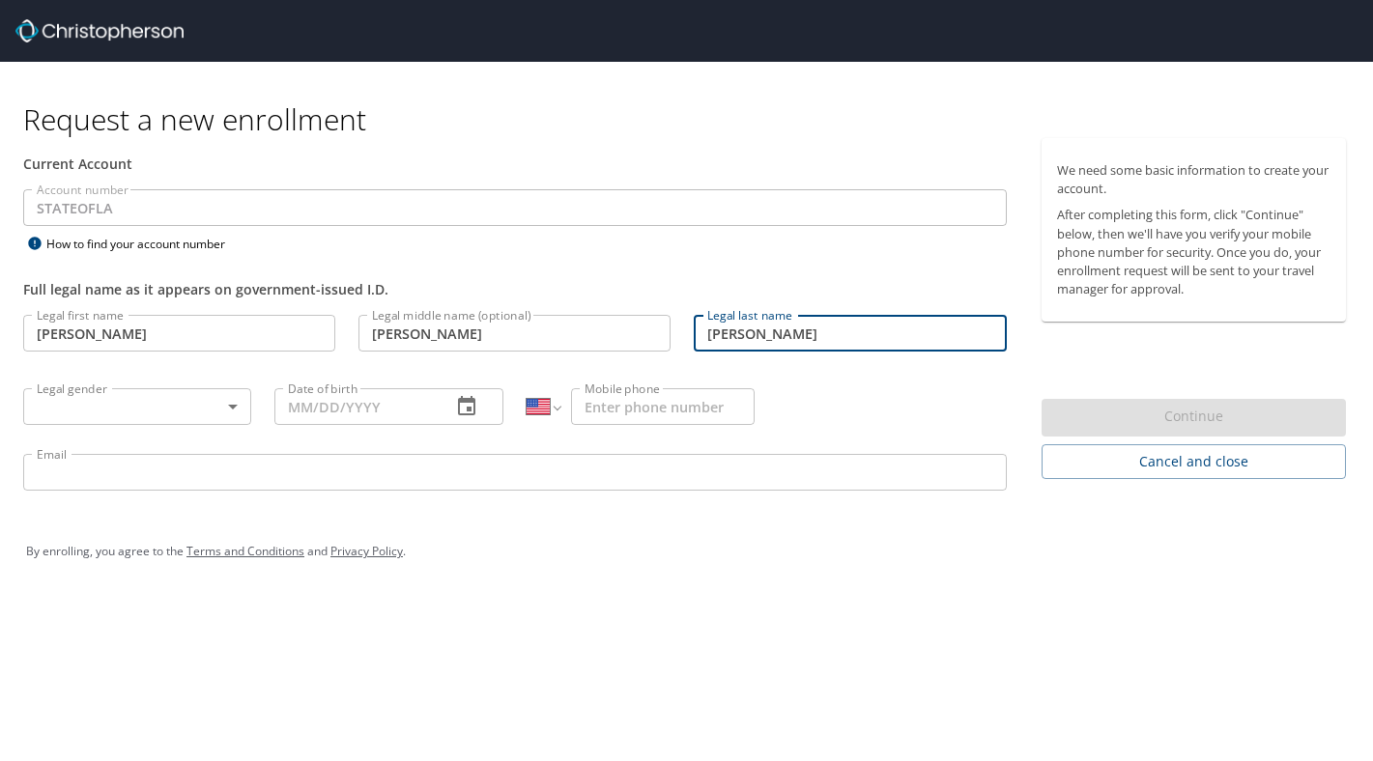
type input "[PERSON_NAME]"
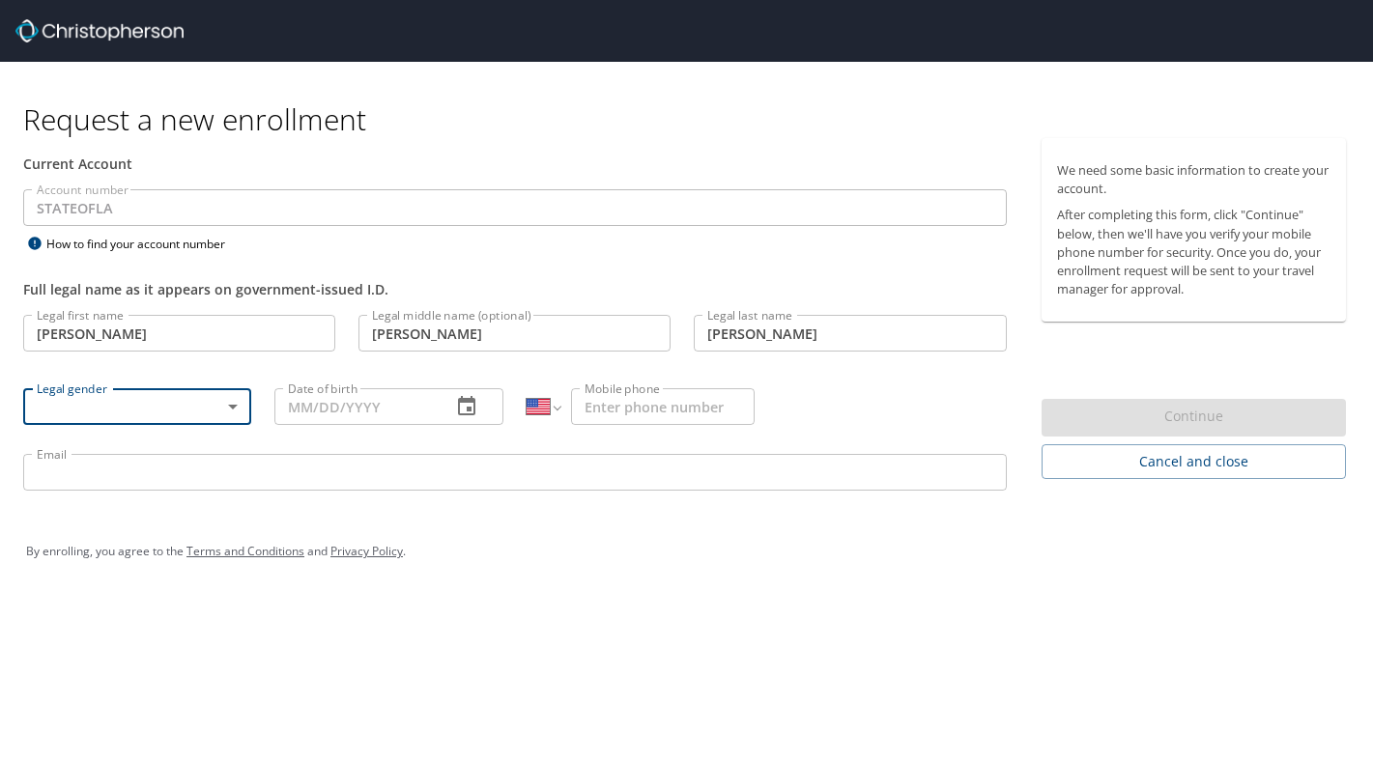
click at [115, 399] on body "Request a new enrollment Current Account Account number STATEOFLA Account numbe…" at bounding box center [686, 380] width 1373 height 761
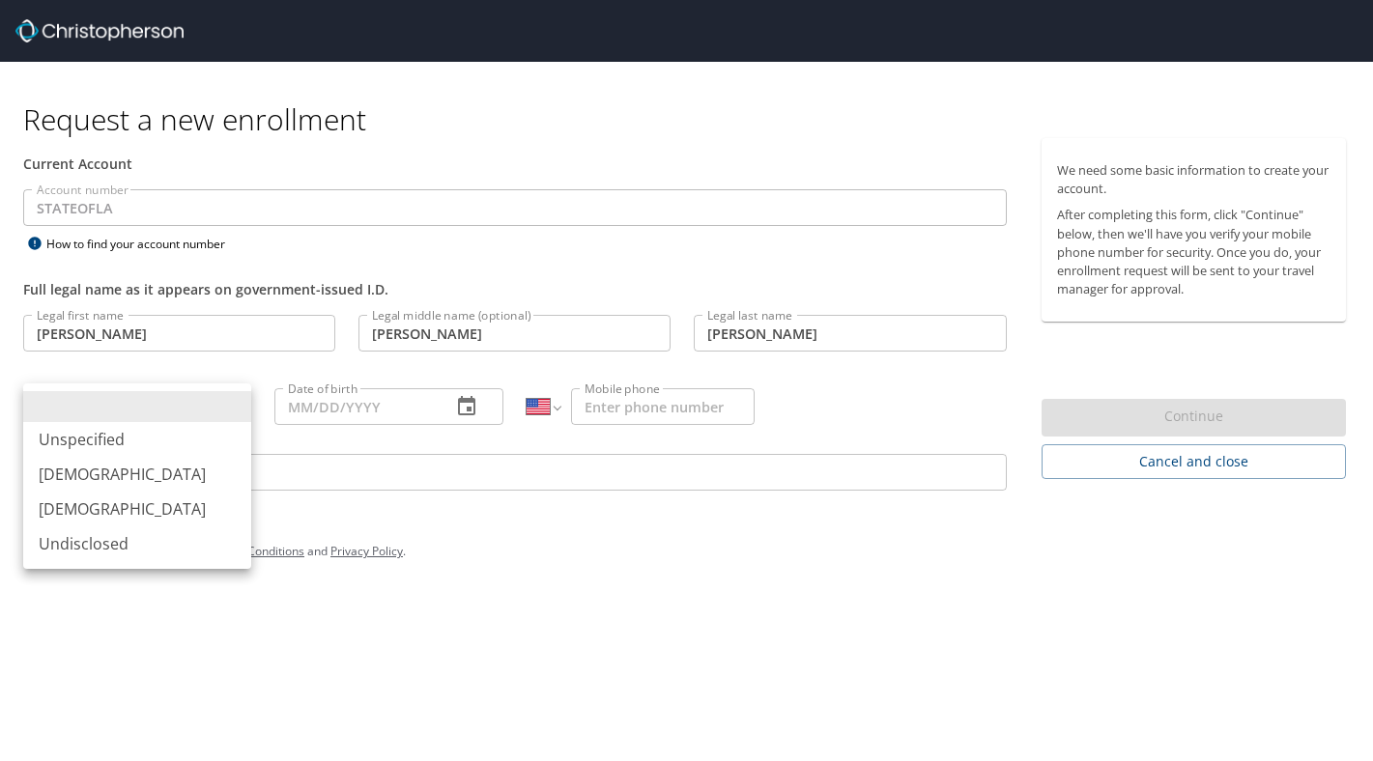
click at [133, 507] on li "[DEMOGRAPHIC_DATA]" at bounding box center [137, 509] width 228 height 35
type input "[DEMOGRAPHIC_DATA]"
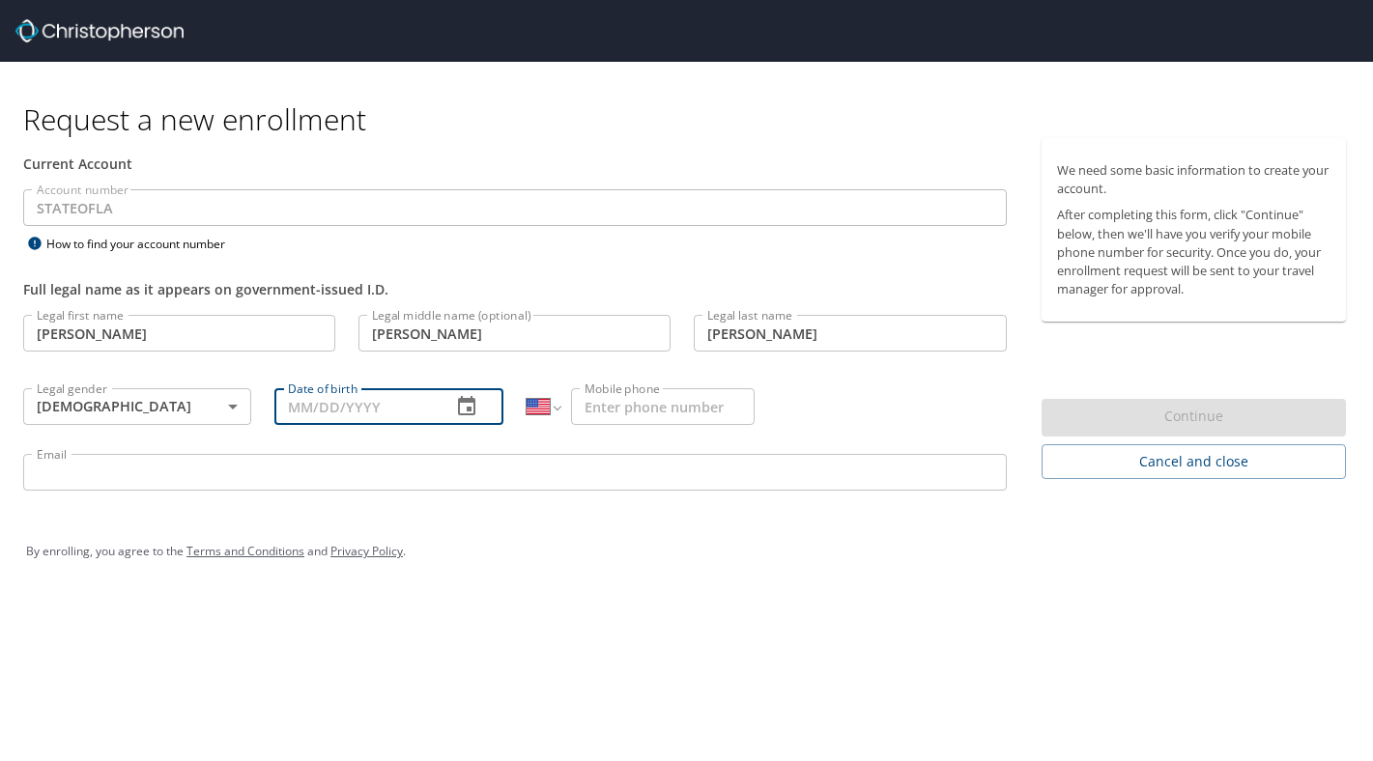
click at [351, 416] on input "Date of birth" at bounding box center [354, 406] width 160 height 37
type input "[DATE]"
click at [654, 410] on input "Mobile phone" at bounding box center [663, 406] width 184 height 37
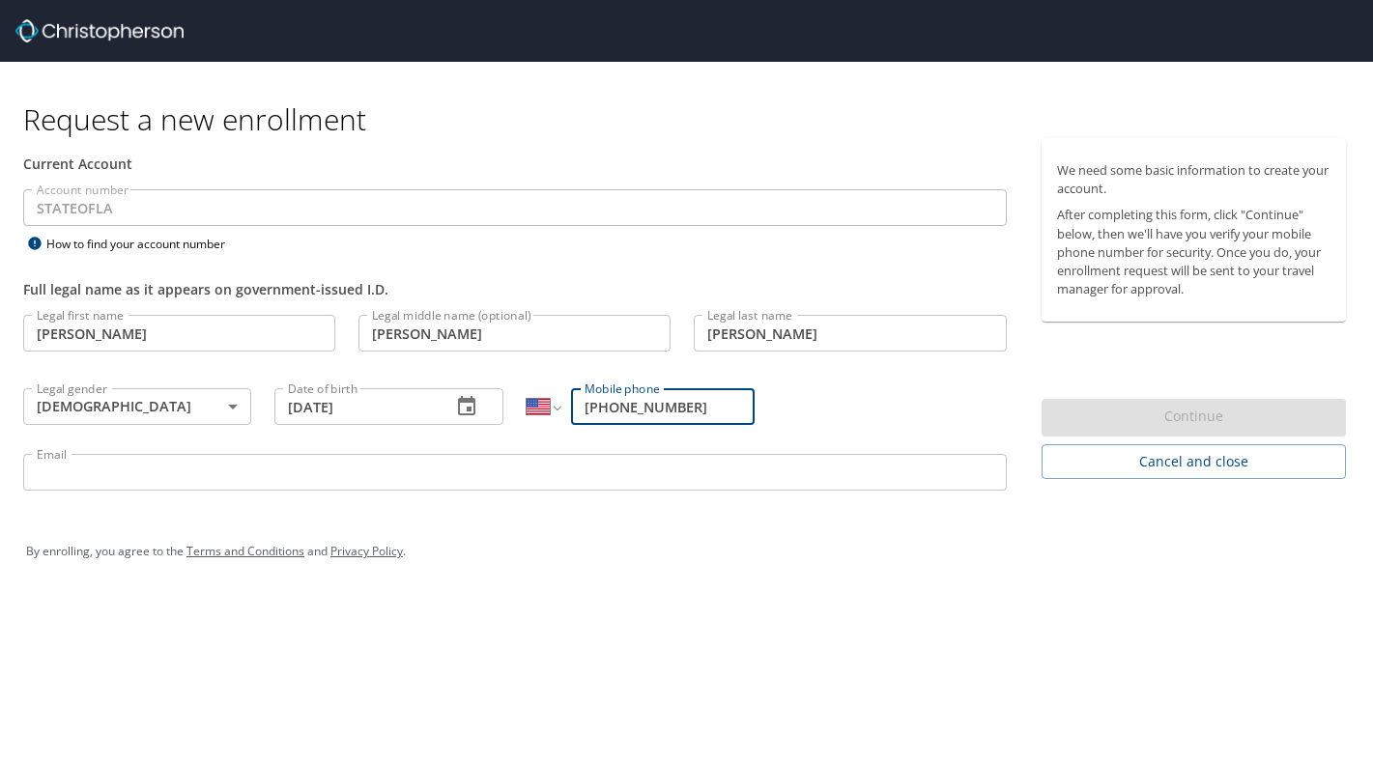
type input "[PHONE_NUMBER]"
click at [531, 458] on input "Email" at bounding box center [515, 472] width 984 height 37
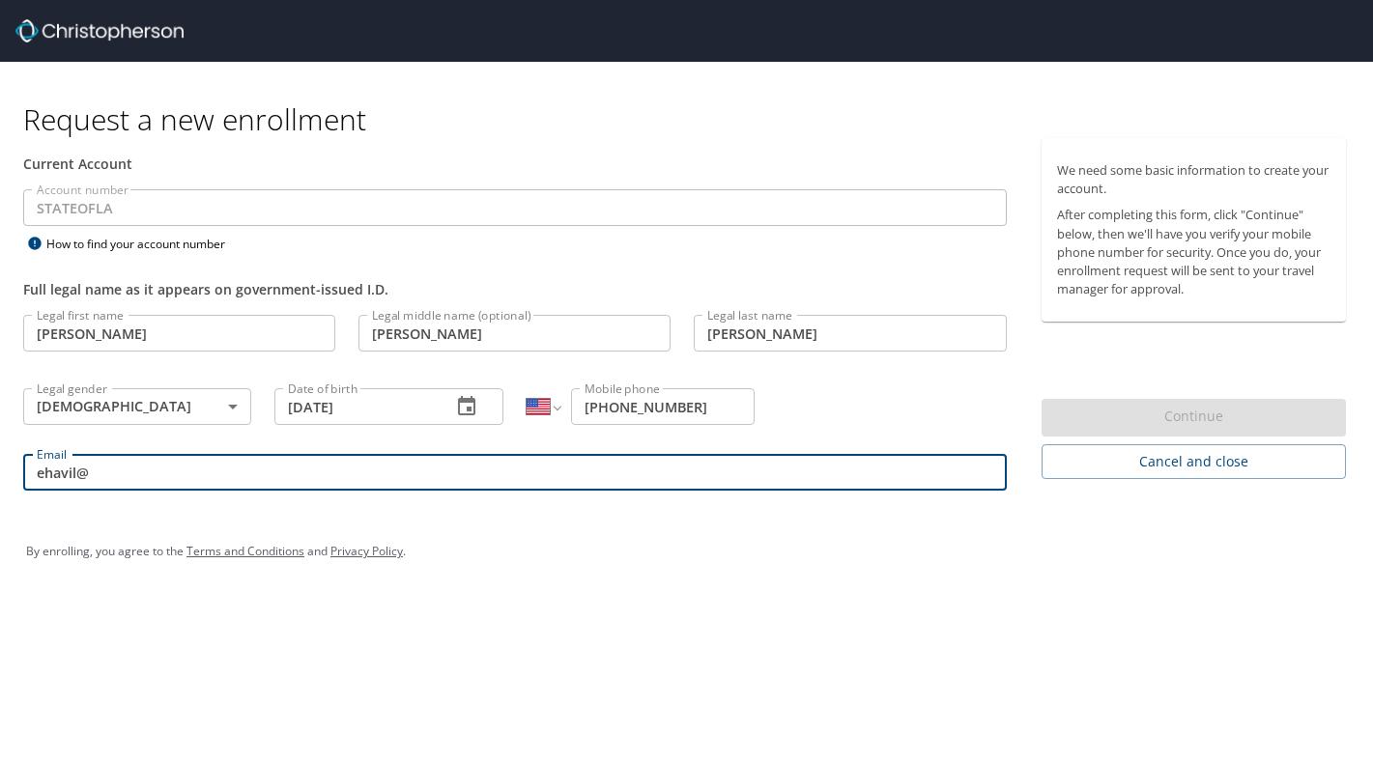
type input "[EMAIL_ADDRESS][DOMAIN_NAME]"
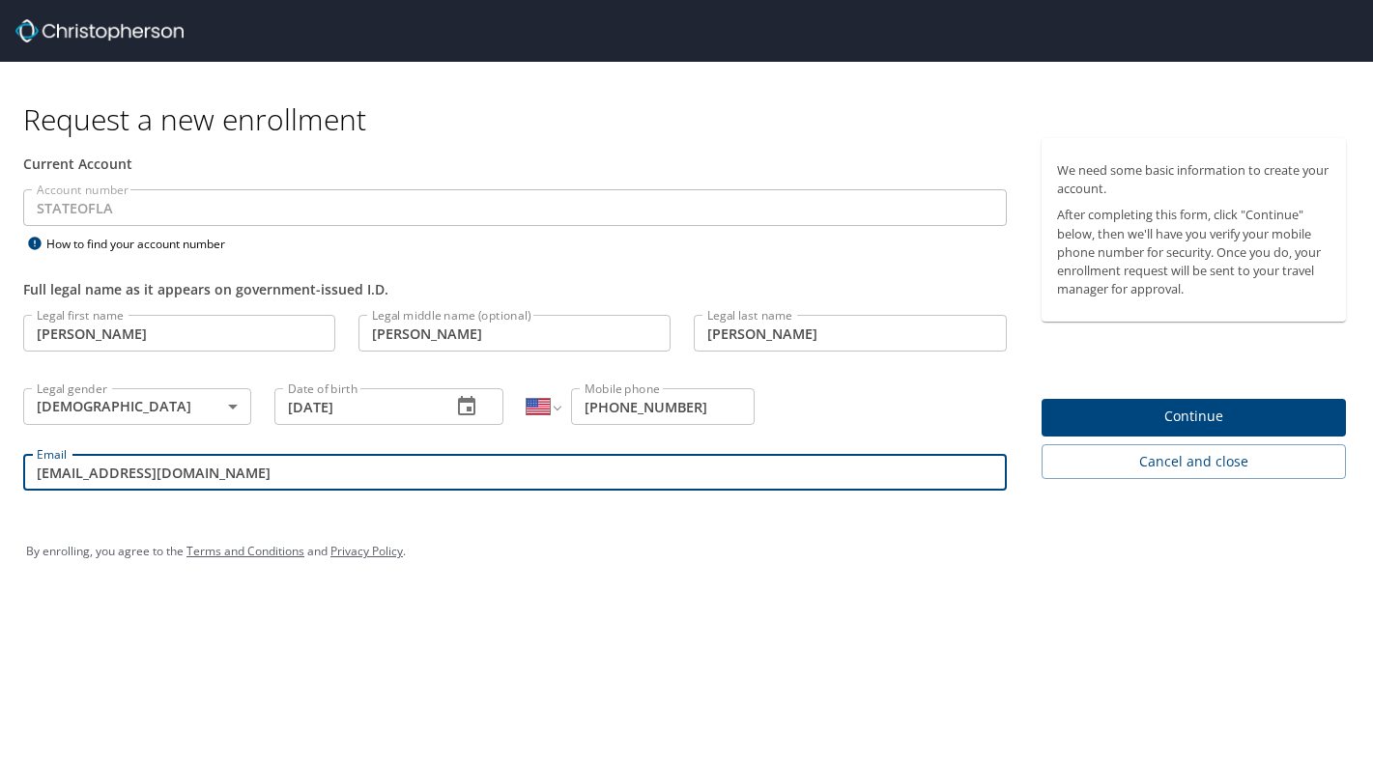
click at [1122, 422] on span "Continue" at bounding box center [1193, 417] width 273 height 24
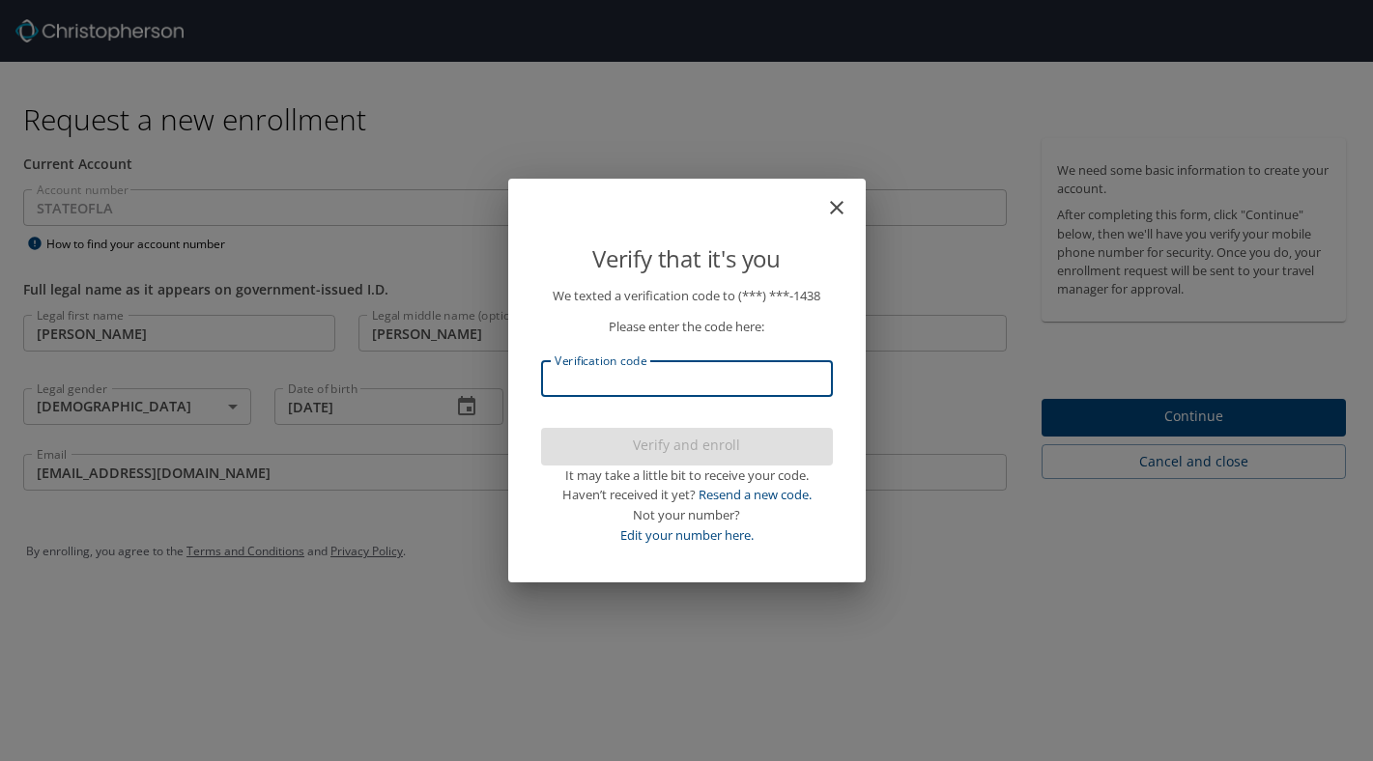
click at [668, 387] on input "Verification code" at bounding box center [687, 378] width 292 height 37
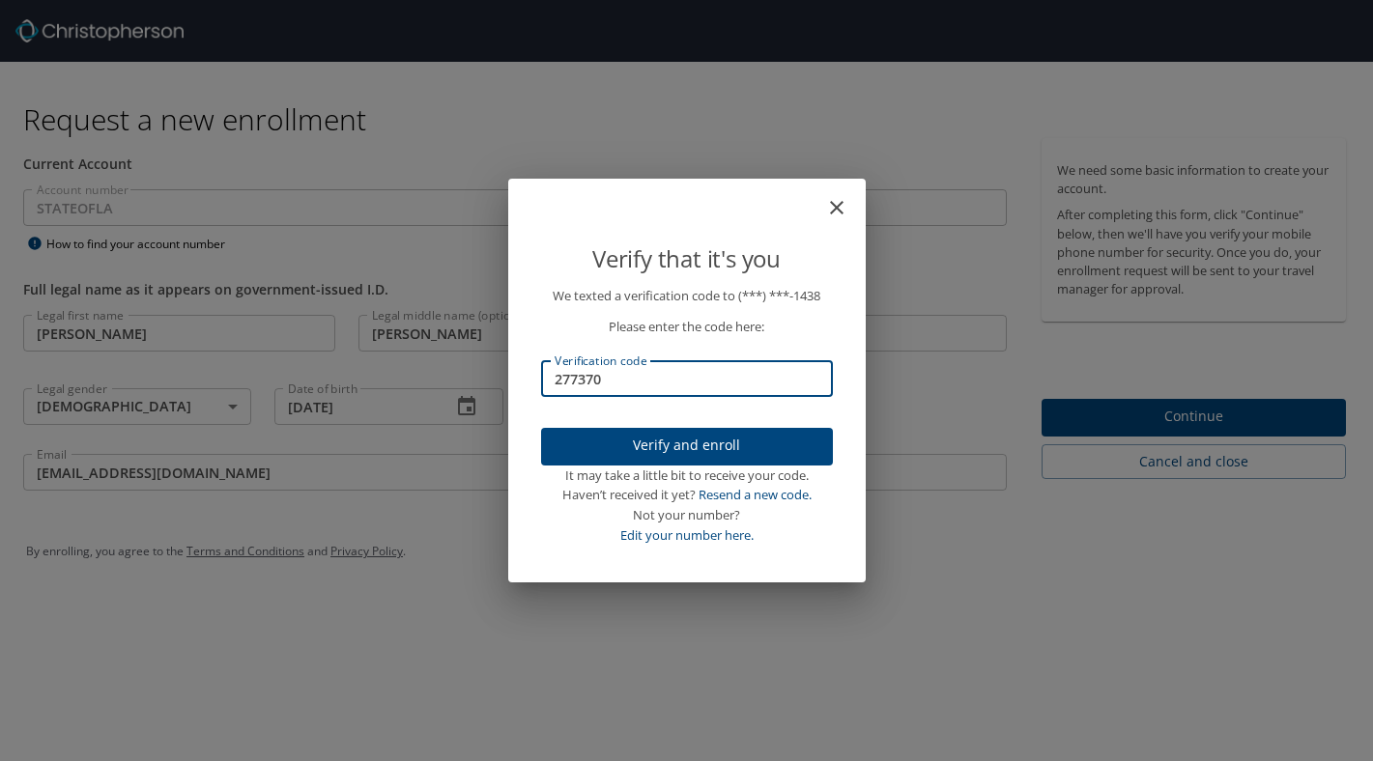
type input "277370"
click at [843, 207] on icon "close" at bounding box center [836, 207] width 23 height 23
